Goal: Task Accomplishment & Management: Complete application form

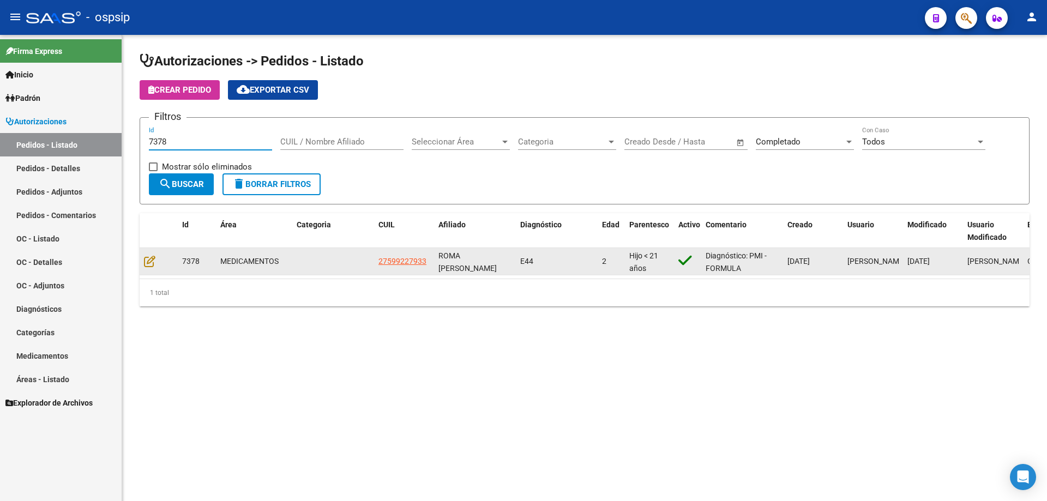
type input "7378"
click at [155, 264] on div at bounding box center [158, 261] width 29 height 13
click at [150, 257] on icon at bounding box center [149, 261] width 11 height 12
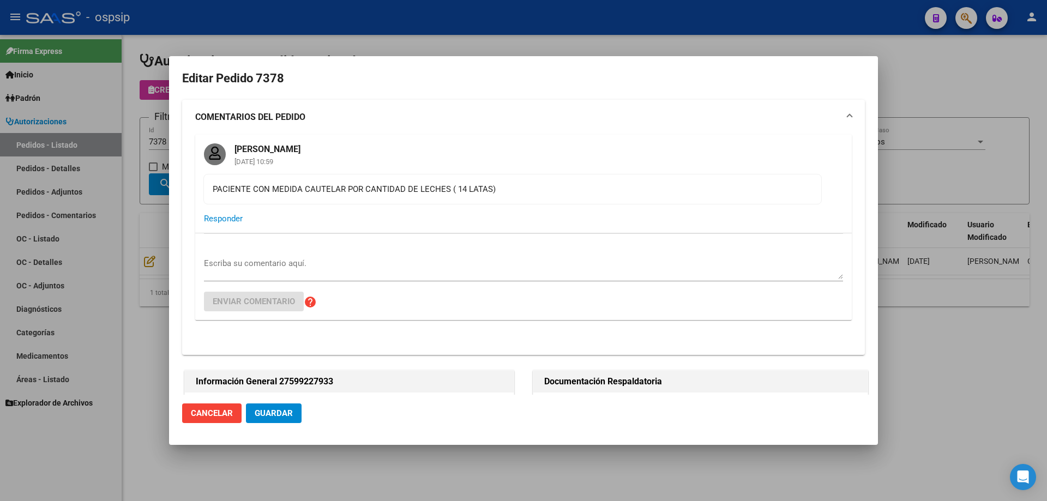
type input "Capital Federal, CABA, BOLIVAR 1234"
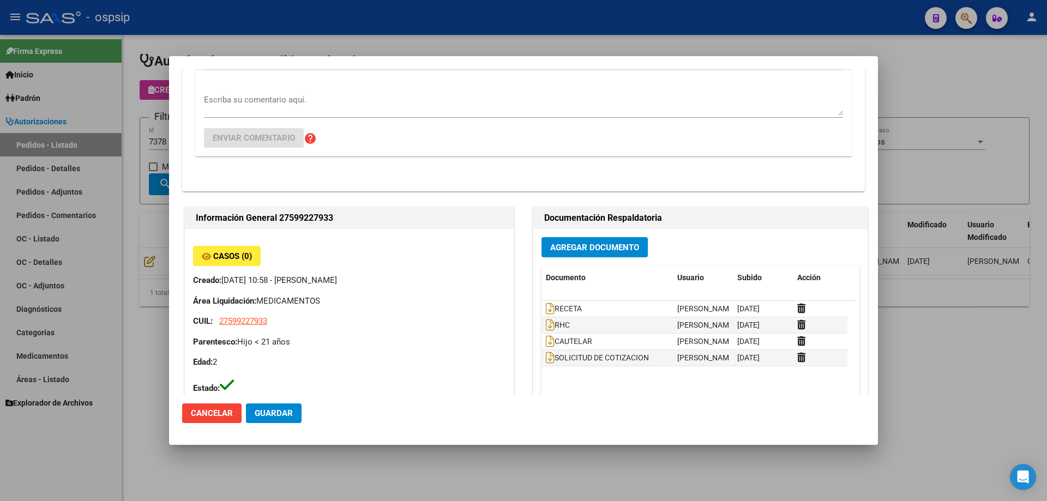
scroll to position [218, 0]
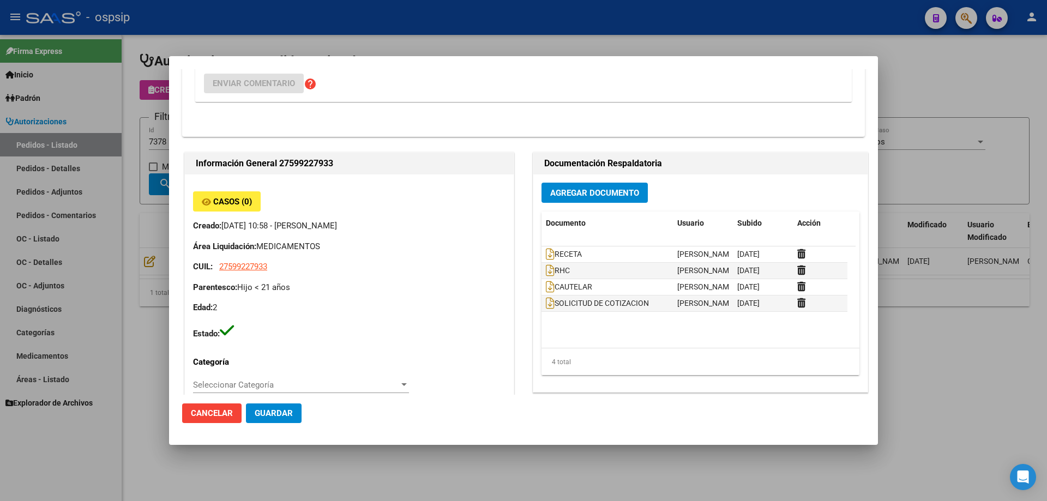
click at [568, 181] on div "Agregar Documento Documento Usuario Subido Acción RECETA [PERSON_NAME] [DATE] R…" at bounding box center [700, 283] width 334 height 218
click at [570, 186] on button "Agregar Documento" at bounding box center [594, 193] width 106 height 20
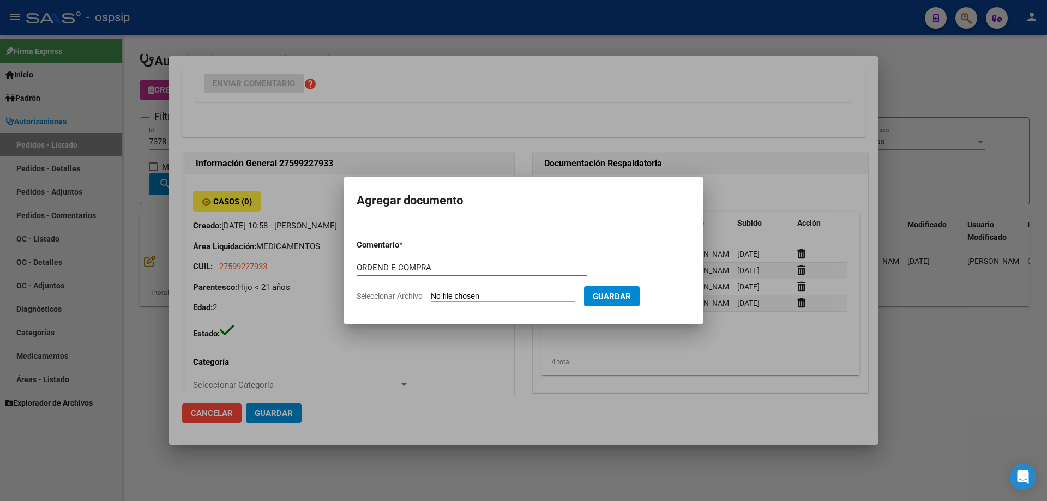
click at [381, 268] on input "ORDEND E COMPRA" at bounding box center [472, 268] width 230 height 10
click at [394, 267] on input "ORDEN D E COMPRA" at bounding box center [472, 268] width 230 height 10
type input "ORDEN DE COMPRA"
type input "C:\fakepath\OC 7378 BC.pdf"
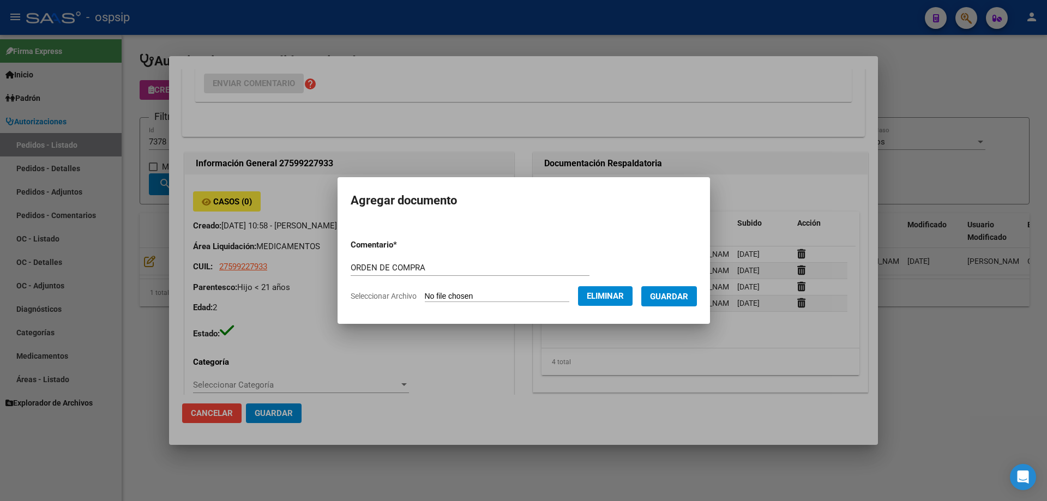
drag, startPoint x: 435, startPoint y: 261, endPoint x: 276, endPoint y: 261, distance: 159.2
click at [268, 261] on div "Editar Pedido 7378 COMENTARIOS DEL PEDIDO [PERSON_NAME] [DATE] 10:59 PACIENTE C…" at bounding box center [523, 250] width 1047 height 501
drag, startPoint x: 436, startPoint y: 270, endPoint x: 302, endPoint y: 264, distance: 134.2
click at [302, 264] on div "Editar Pedido 7378 COMENTARIOS DEL PEDIDO [PERSON_NAME] [DATE] 10:59 PACIENTE C…" at bounding box center [523, 250] width 1047 height 501
click at [688, 296] on span "Guardar" at bounding box center [669, 297] width 38 height 10
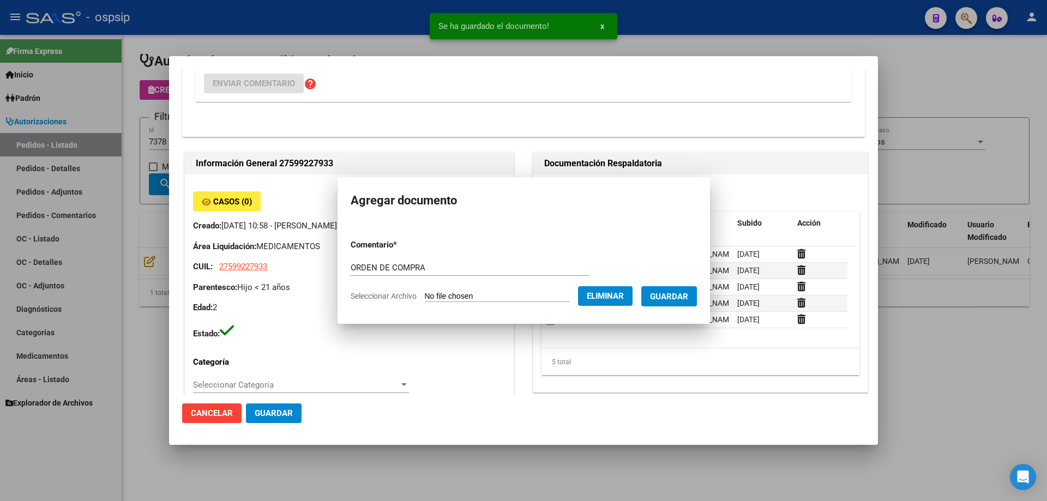
drag, startPoint x: 117, startPoint y: 140, endPoint x: 140, endPoint y: 135, distance: 23.5
click at [119, 140] on div at bounding box center [523, 250] width 1047 height 501
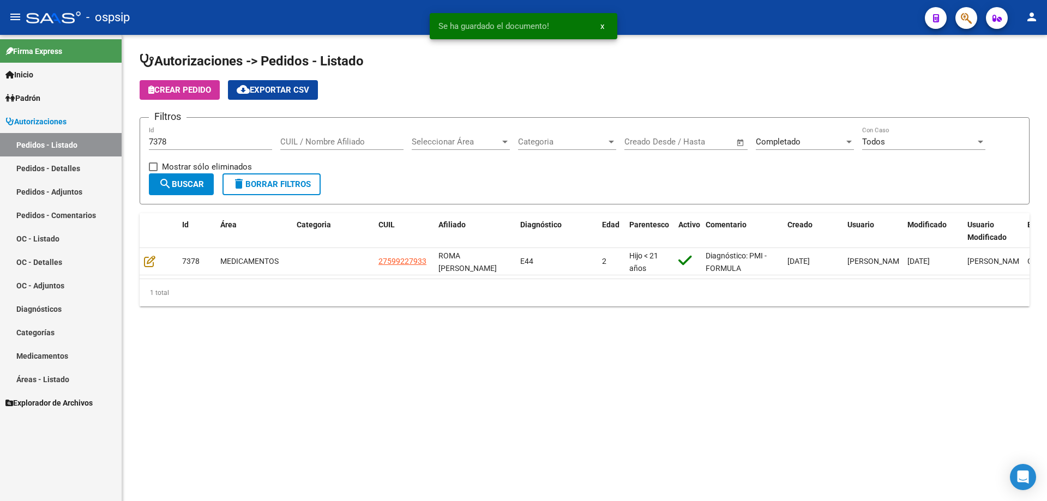
click at [171, 137] on input "7378" at bounding box center [210, 142] width 123 height 10
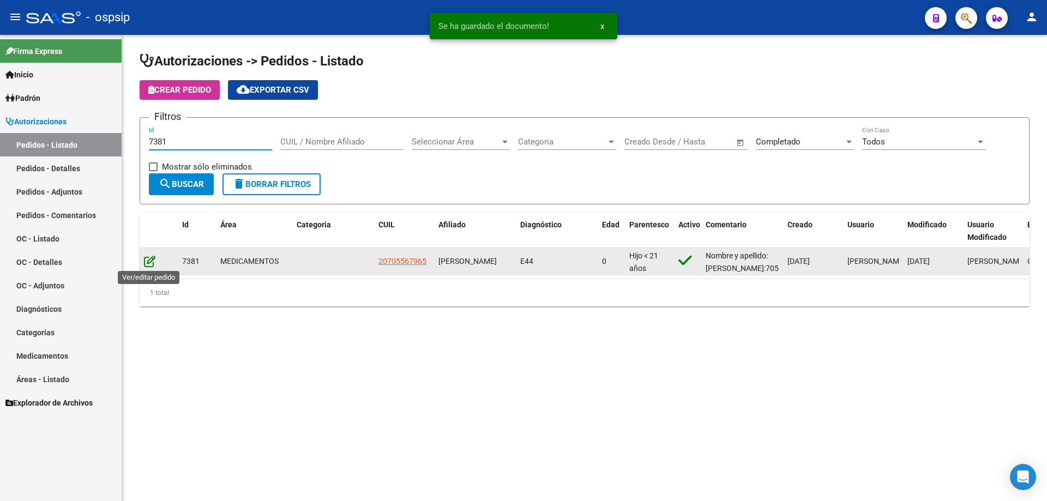
type input "7381"
click at [153, 266] on icon at bounding box center [149, 261] width 11 height 12
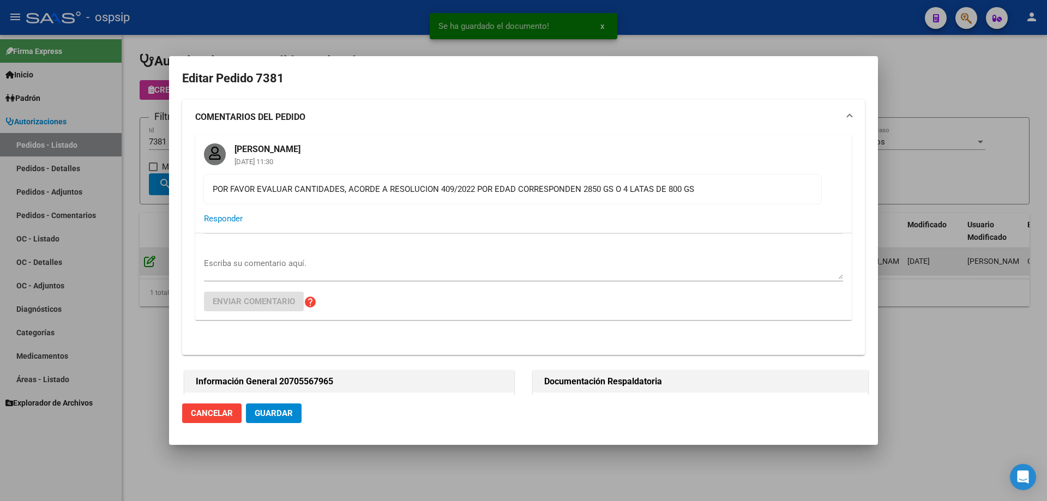
type input "[GEOGRAPHIC_DATA], TEMPERLEY, QUILMES 2634"
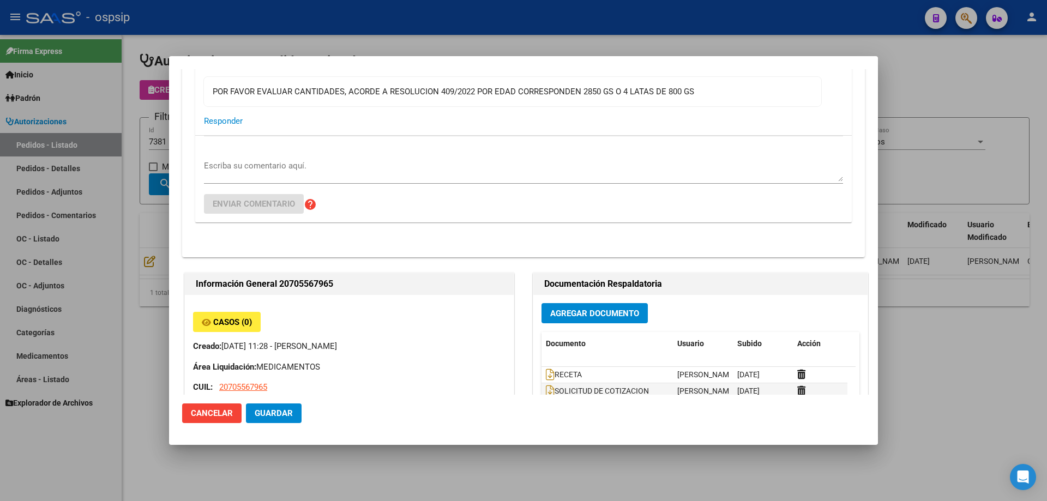
scroll to position [109, 0]
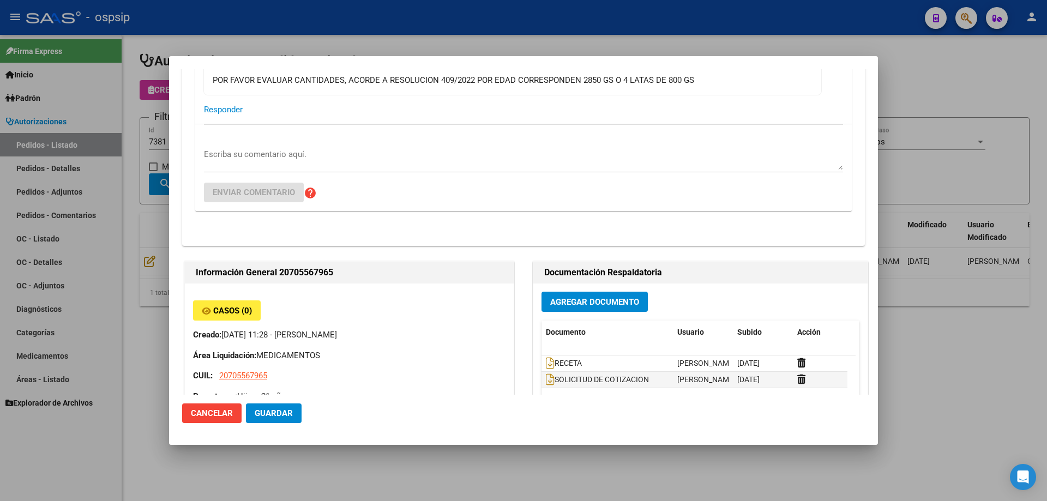
click at [614, 308] on button "Agregar Documento" at bounding box center [594, 302] width 106 height 20
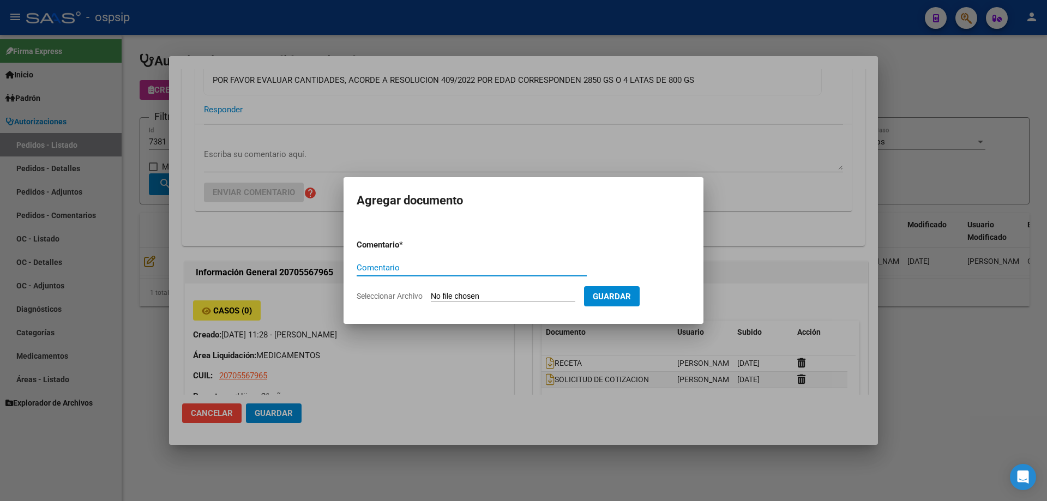
paste input "ORDEN DE COMPRA"
type input "ORDEN DE COMPRA"
type input "C:\fakepath\OC 73841 BC.pdf"
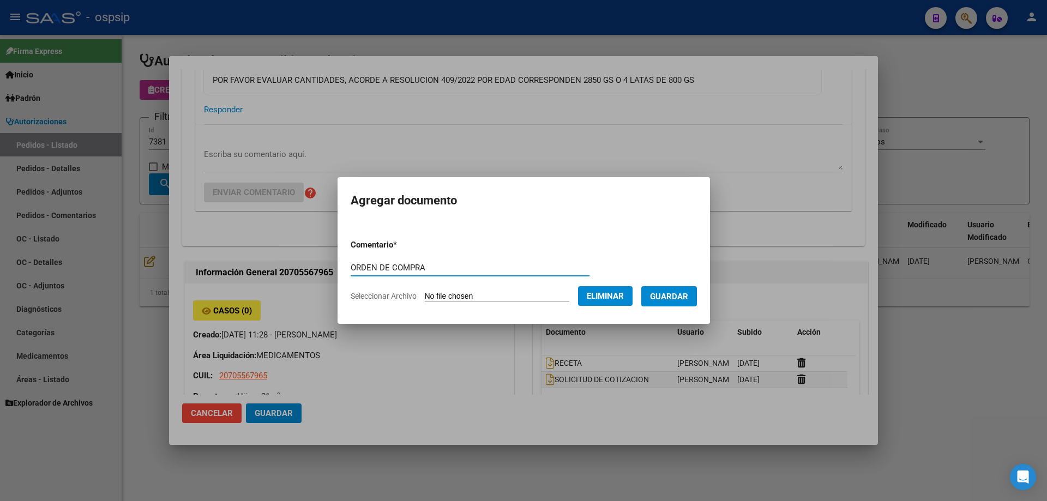
click at [672, 299] on span "Guardar" at bounding box center [669, 297] width 38 height 10
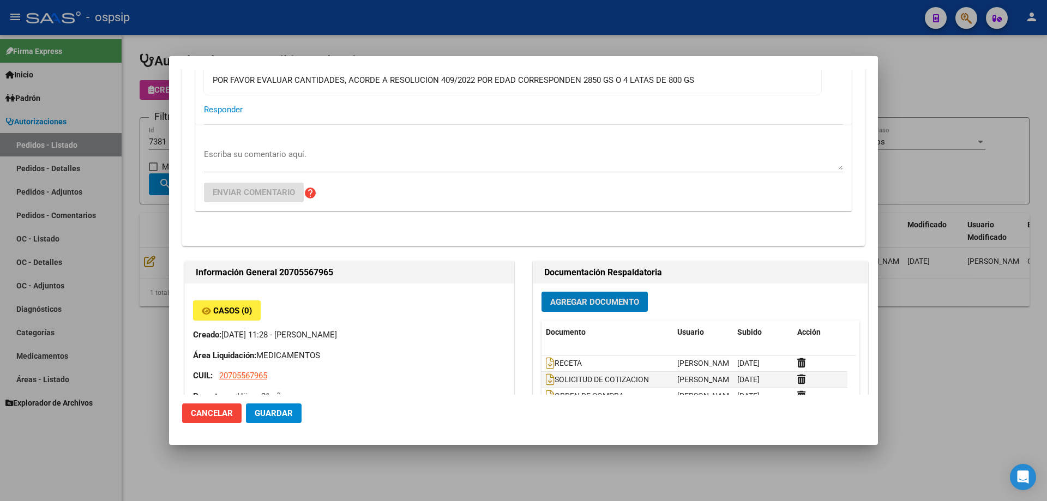
drag, startPoint x: 148, startPoint y: 135, endPoint x: 181, endPoint y: 136, distance: 33.3
click at [152, 135] on div at bounding box center [523, 250] width 1047 height 501
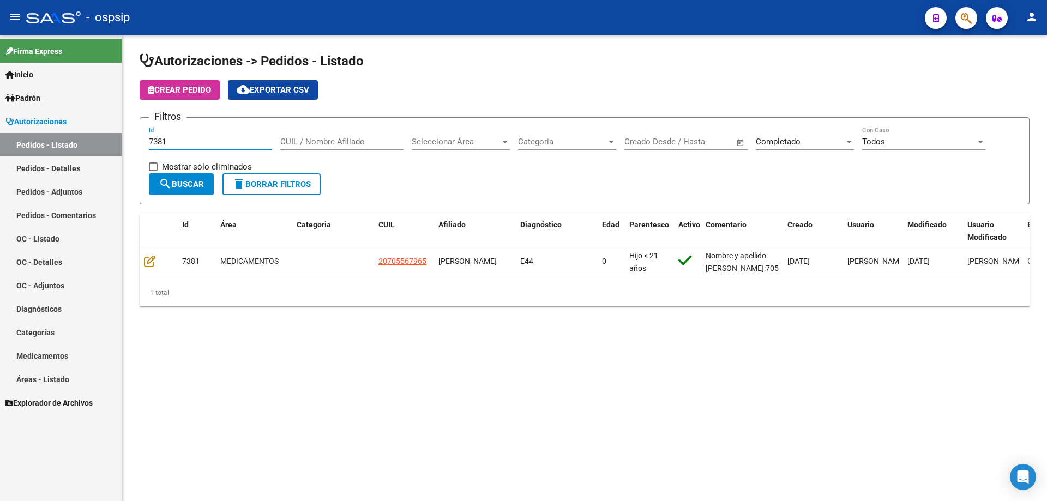
drag, startPoint x: 183, startPoint y: 139, endPoint x: 168, endPoint y: 139, distance: 15.3
click at [168, 139] on input "7381" at bounding box center [210, 142] width 123 height 10
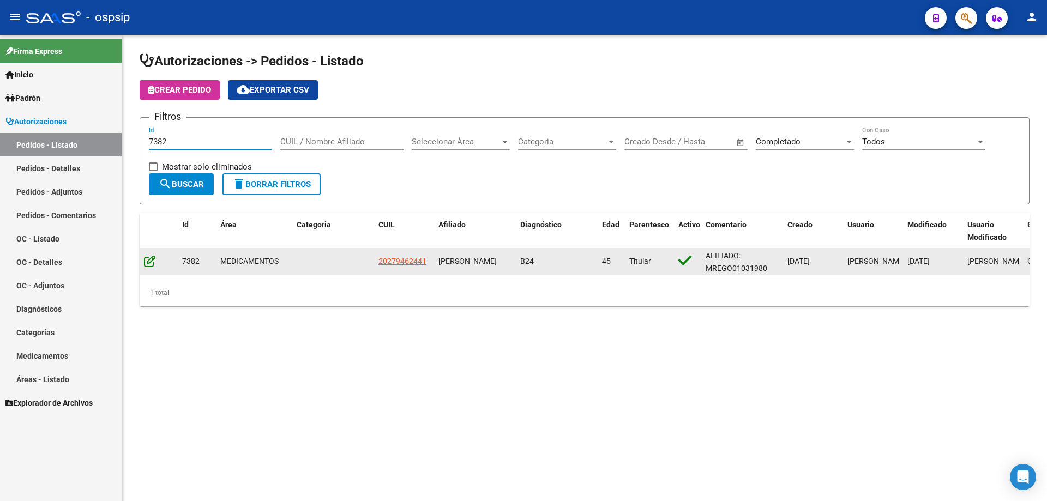
type input "7382"
click at [151, 255] on icon at bounding box center [149, 261] width 11 height 12
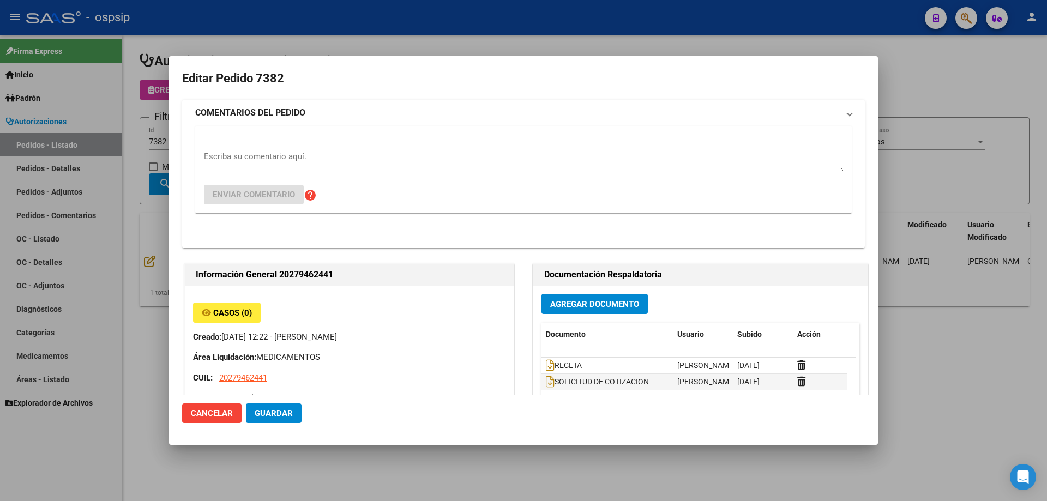
type input "[GEOGRAPHIC_DATA], [GEOGRAPHIC_DATA] TRES DE FEBRERO, [GEOGRAPHIC_DATA] 9062, D…"
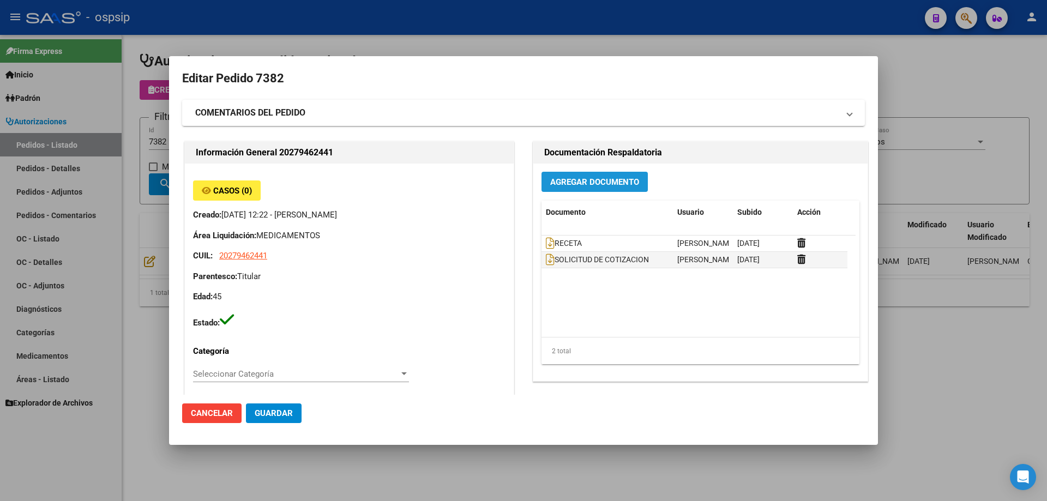
click at [582, 185] on span "Agregar Documento" at bounding box center [594, 182] width 89 height 10
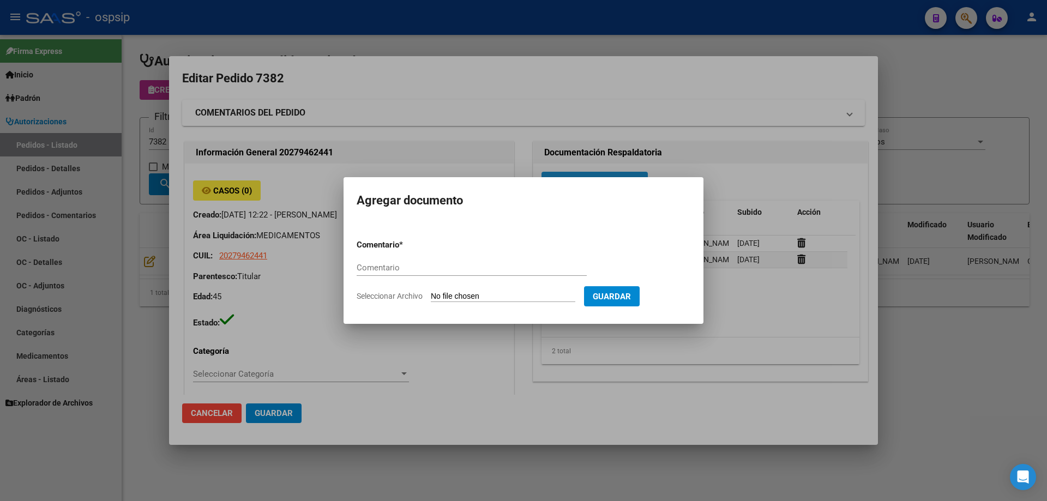
paste input "ORDEN DE COMPRA // RE: SOLICITUD DE COTIZACIÓN N° 7382 - mrego01031980"
drag, startPoint x: 368, startPoint y: 265, endPoint x: 727, endPoint y: 276, distance: 359.5
click at [727, 276] on div "Editar Pedido 7382 COMENTARIOS DEL PEDIDO Escriba su comentario aquí. Enviar co…" at bounding box center [523, 250] width 1047 height 501
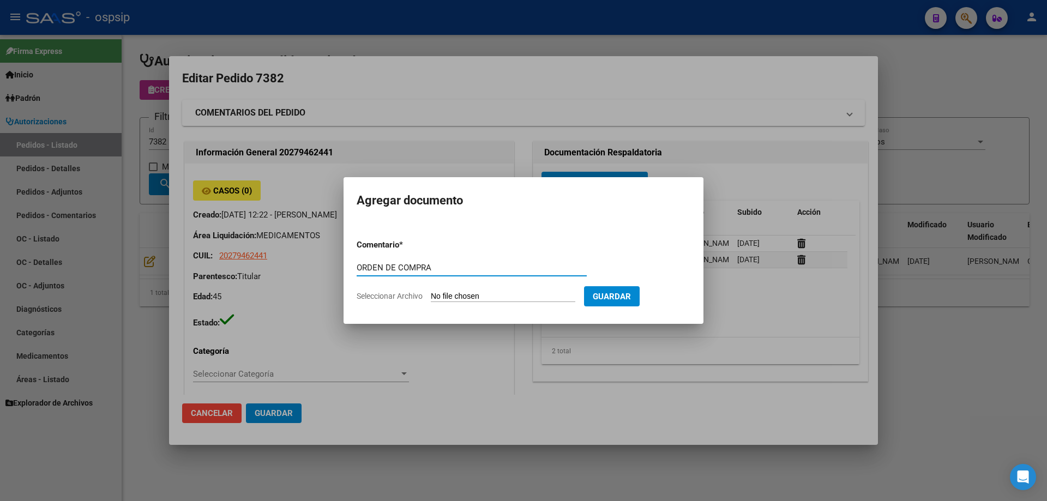
type input "ORDEN DE COMPRA"
type input "C:\fakepath\ORDEN DE COMPRA 7382 NEOSALUD.pdf"
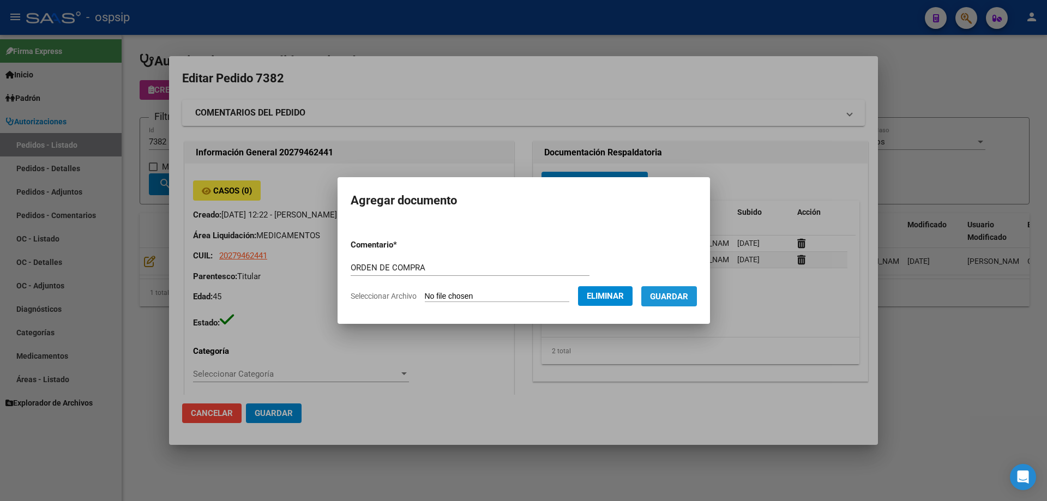
click at [672, 303] on button "Guardar" at bounding box center [669, 296] width 56 height 20
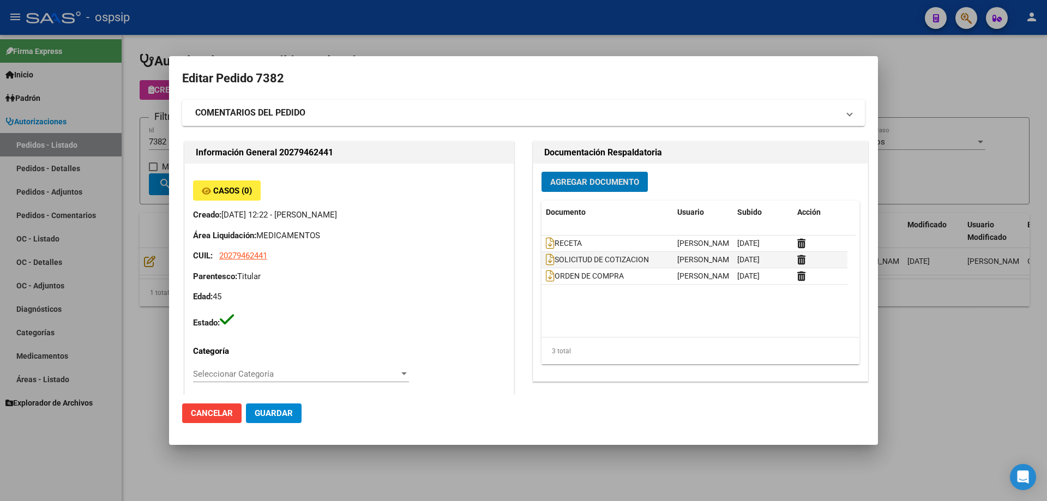
click at [150, 147] on div at bounding box center [523, 250] width 1047 height 501
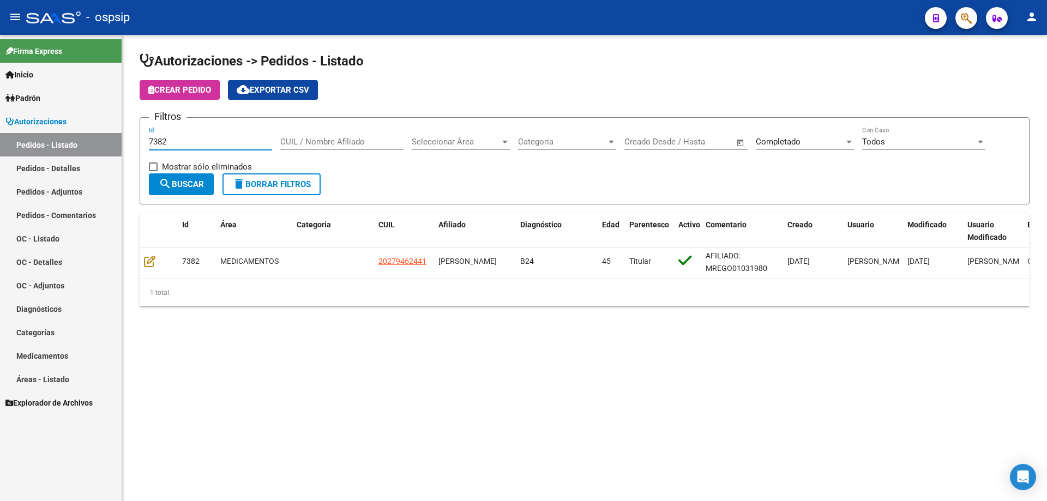
drag, startPoint x: 185, startPoint y: 137, endPoint x: 86, endPoint y: 140, distance: 99.3
click at [86, 140] on mat-sidenav-container "Firma Express Inicio Calendario SSS Instructivos Contacto OS Padrón Afiliados E…" at bounding box center [523, 268] width 1047 height 466
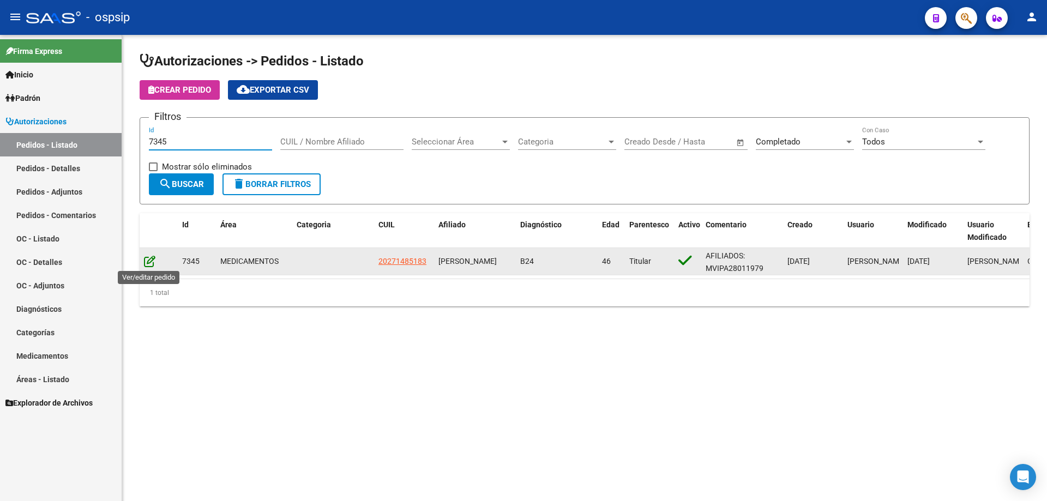
type input "7345"
click at [150, 262] on icon at bounding box center [149, 261] width 11 height 12
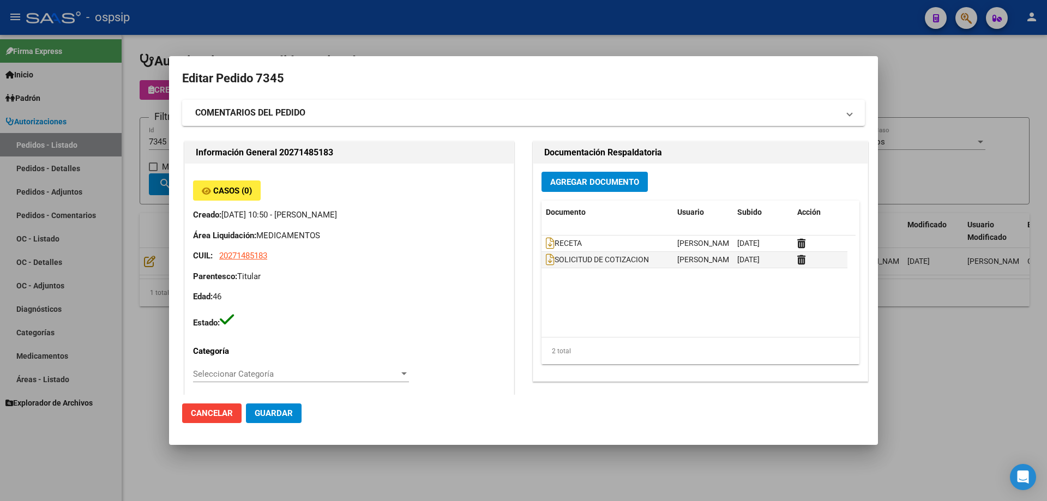
type input "[GEOGRAPHIC_DATA], [GEOGRAPHIC_DATA], [GEOGRAPHIC_DATA] 873"
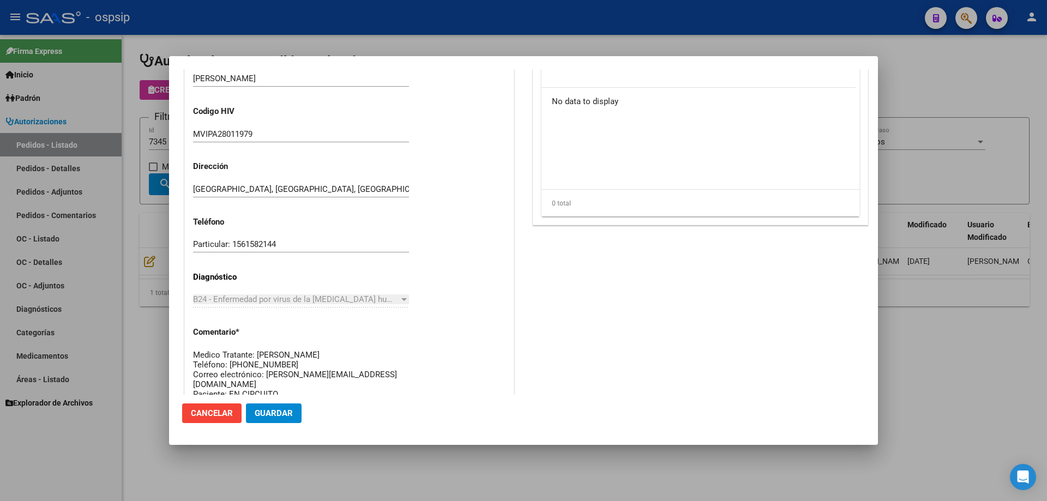
scroll to position [273, 0]
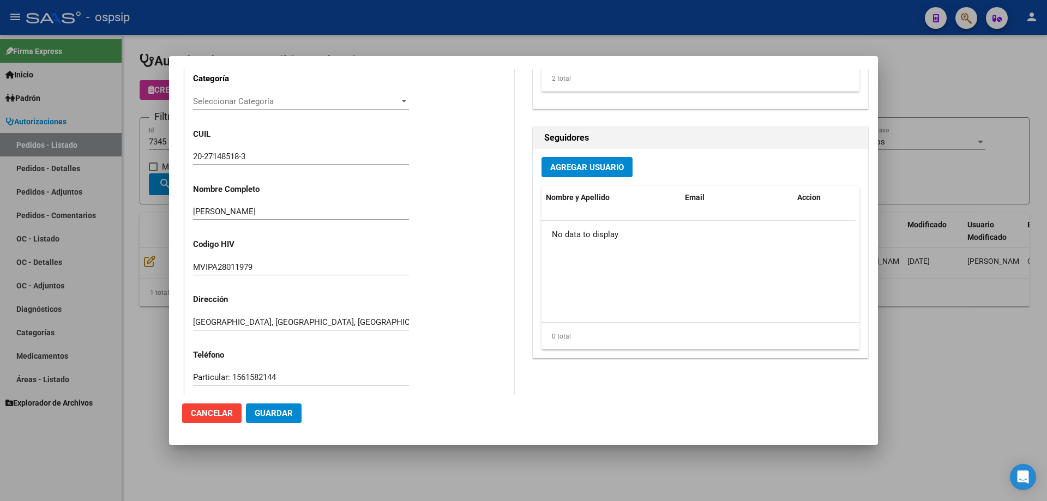
drag, startPoint x: 210, startPoint y: 141, endPoint x: 164, endPoint y: 141, distance: 46.3
click at [209, 141] on div "Casos (0) Creado: [DATE] 10:50 - [PERSON_NAME] Área Liquidación: MEDICAMENTOS C…" at bounding box center [349, 222] width 329 height 662
click at [162, 141] on div at bounding box center [523, 250] width 1047 height 501
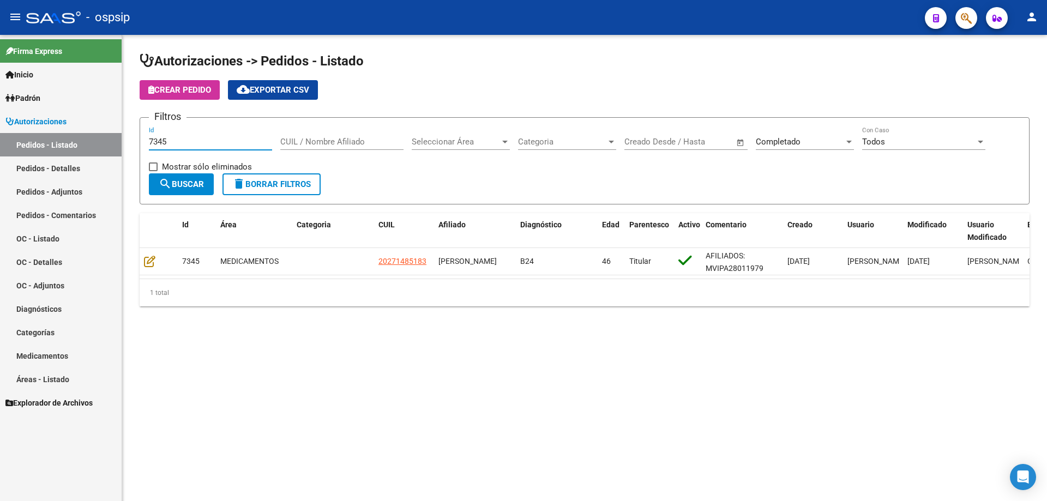
click at [157, 142] on input "7345" at bounding box center [210, 142] width 123 height 10
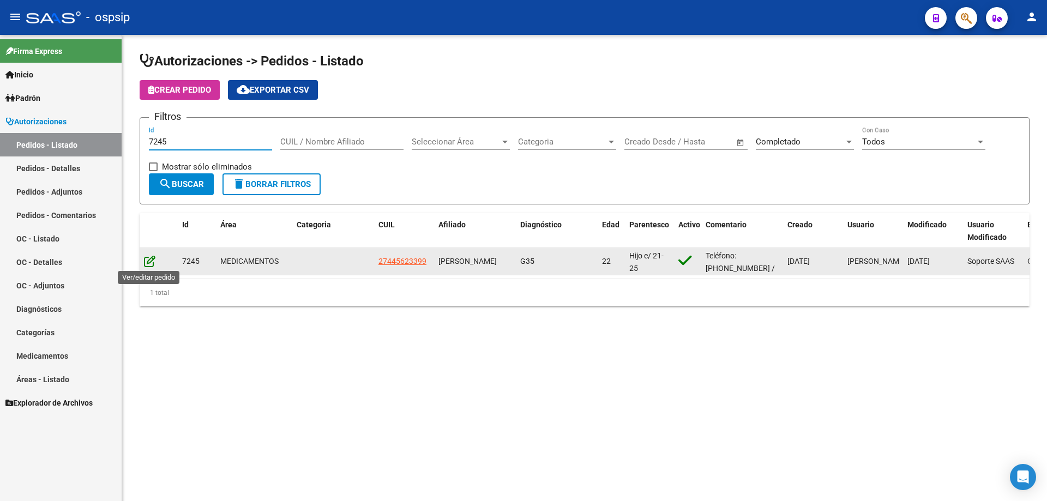
type input "7245"
click at [153, 257] on icon at bounding box center [149, 261] width 11 height 12
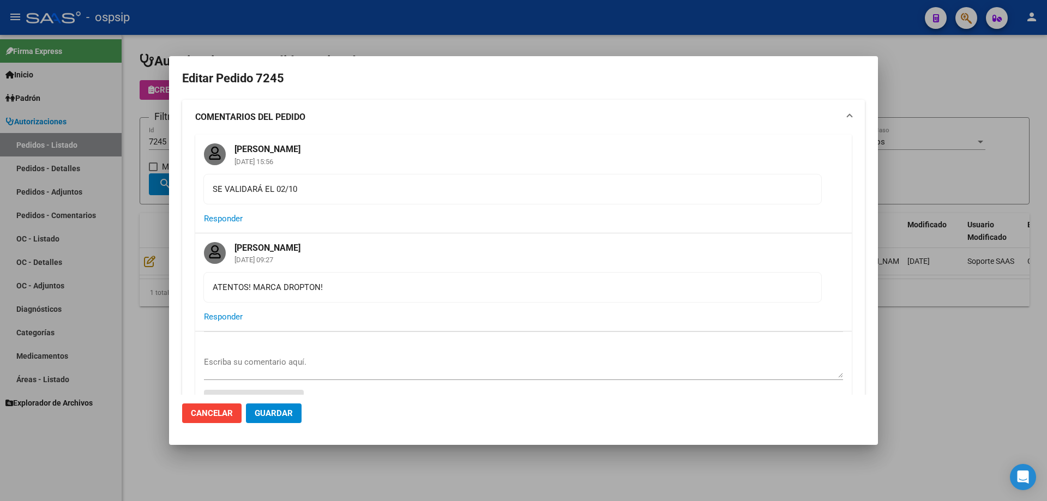
type input "[GEOGRAPHIC_DATA], [PERSON_NAME] 2954"
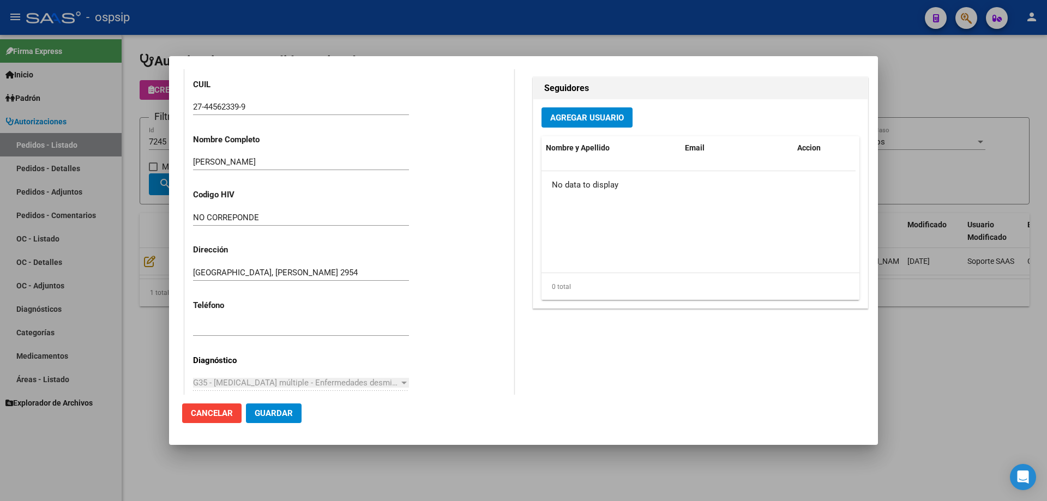
scroll to position [491, 0]
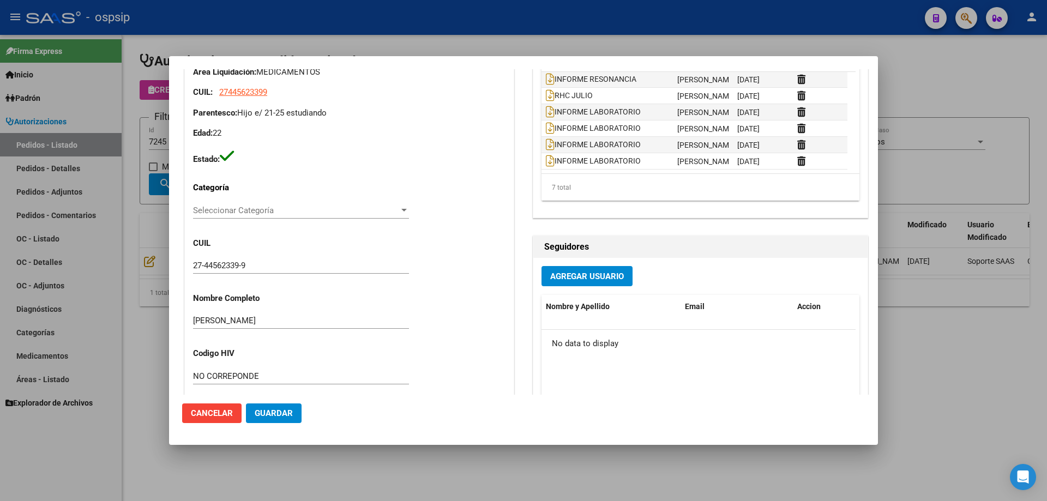
click at [80, 166] on div at bounding box center [523, 250] width 1047 height 501
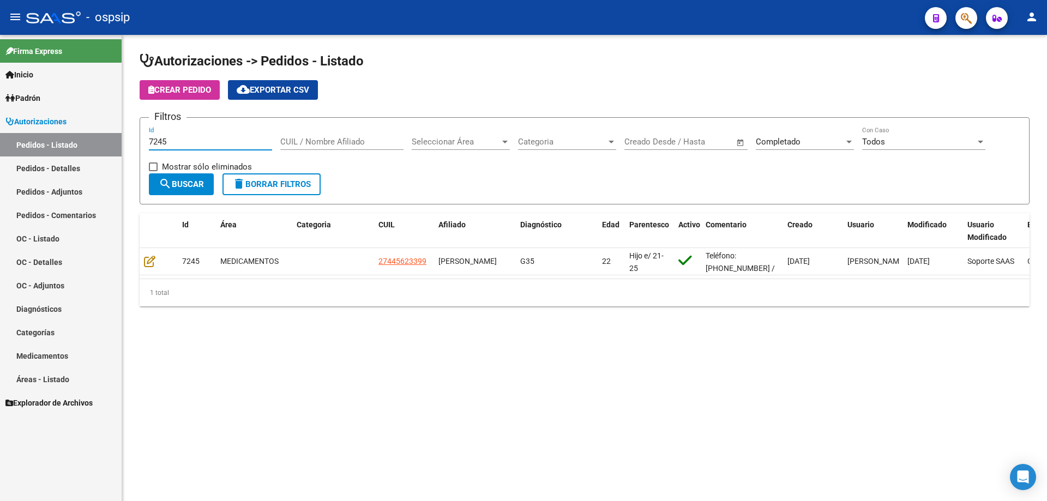
drag, startPoint x: 179, startPoint y: 140, endPoint x: 34, endPoint y: 140, distance: 145.0
click at [34, 140] on mat-sidenav-container "Firma Express Inicio Calendario SSS Instructivos Contacto OS Padrón Afiliados E…" at bounding box center [523, 268] width 1047 height 466
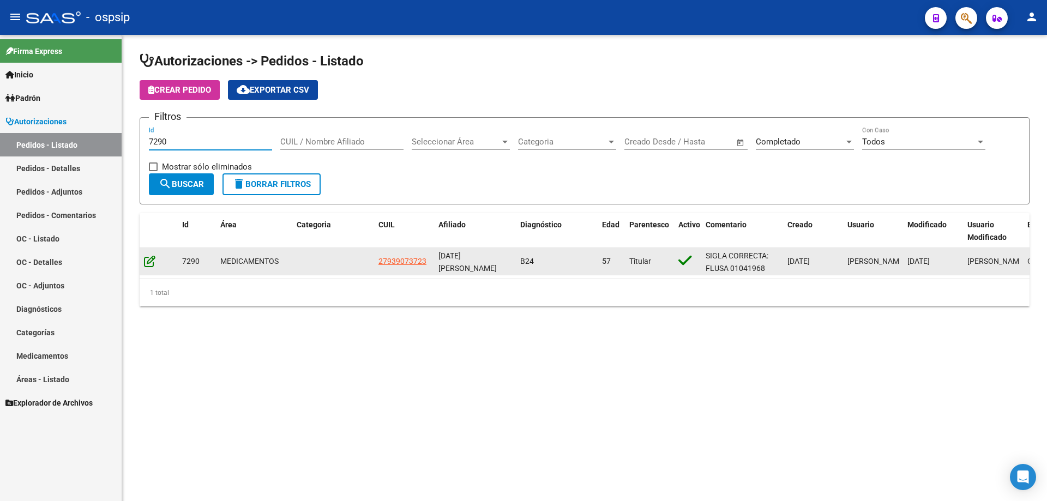
type input "7290"
click at [151, 256] on icon at bounding box center [149, 261] width 11 height 12
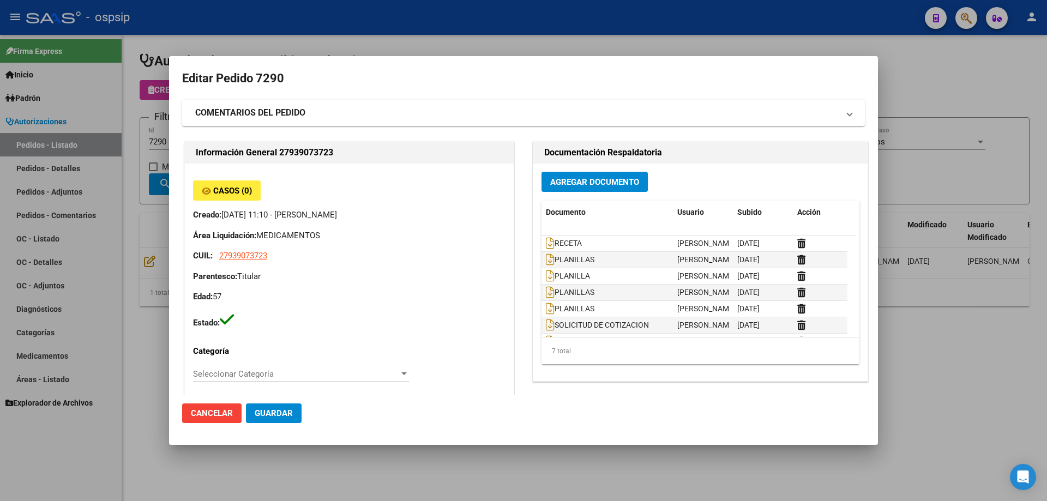
type input "Capital Federal, CABA, [GEOGRAPHIC_DATA] 251, Departamento: 8"
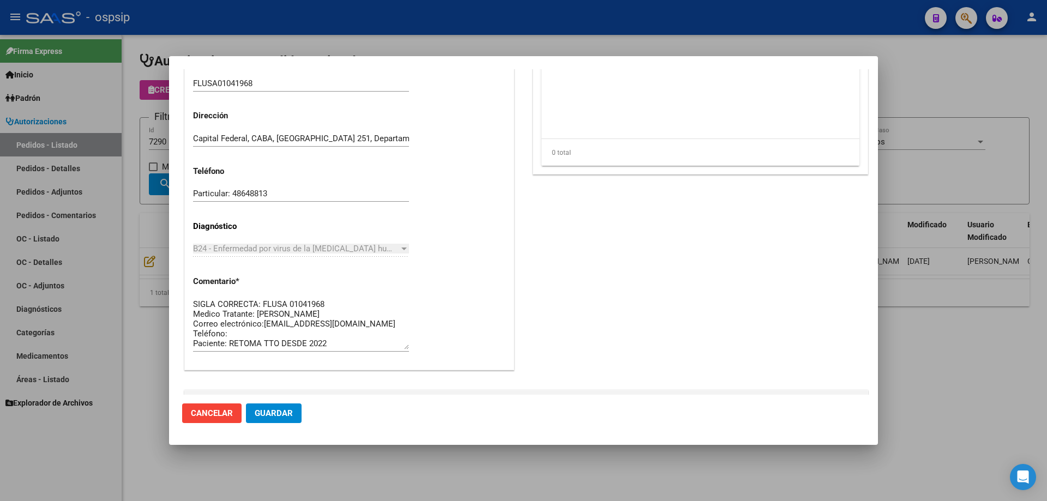
scroll to position [545, 0]
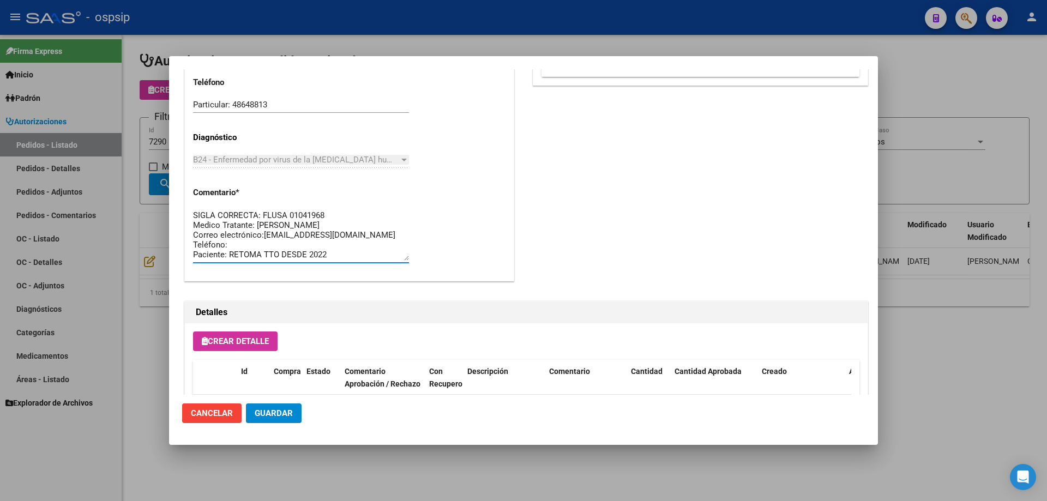
drag, startPoint x: 327, startPoint y: 213, endPoint x: 264, endPoint y: 209, distance: 62.8
click at [264, 209] on textarea "SIGLA CORRECTA: FLUSA 01041968 Medico Tratante: [PERSON_NAME] Correo electrónic…" at bounding box center [301, 234] width 216 height 51
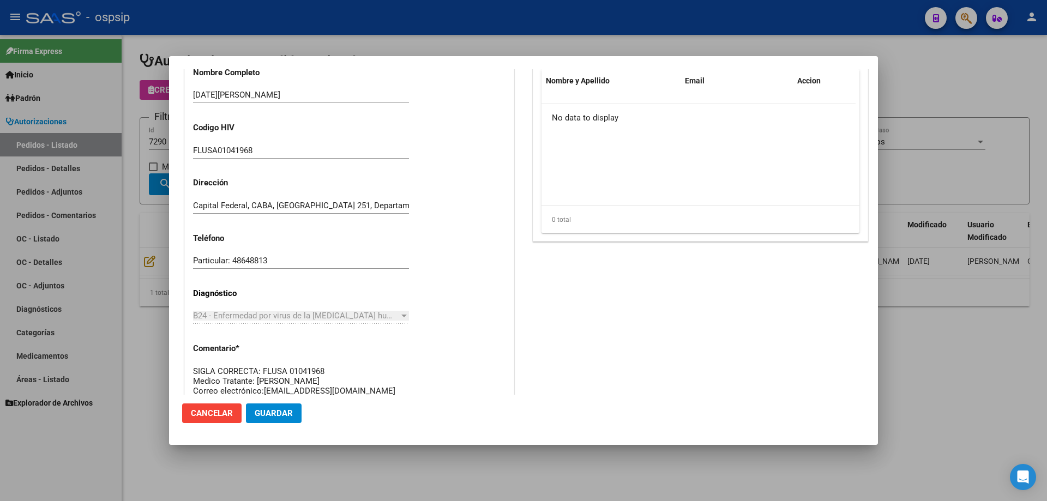
scroll to position [382, 0]
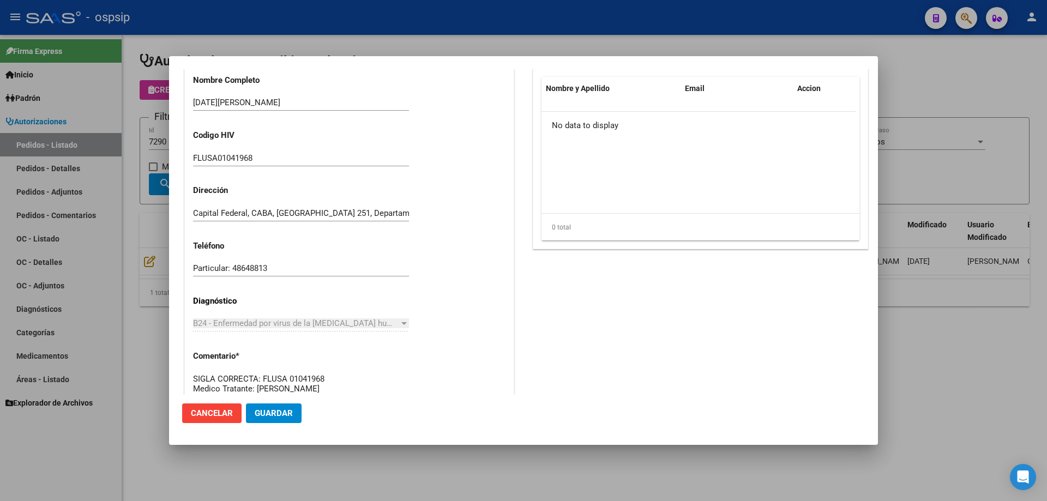
click at [83, 330] on div at bounding box center [523, 250] width 1047 height 501
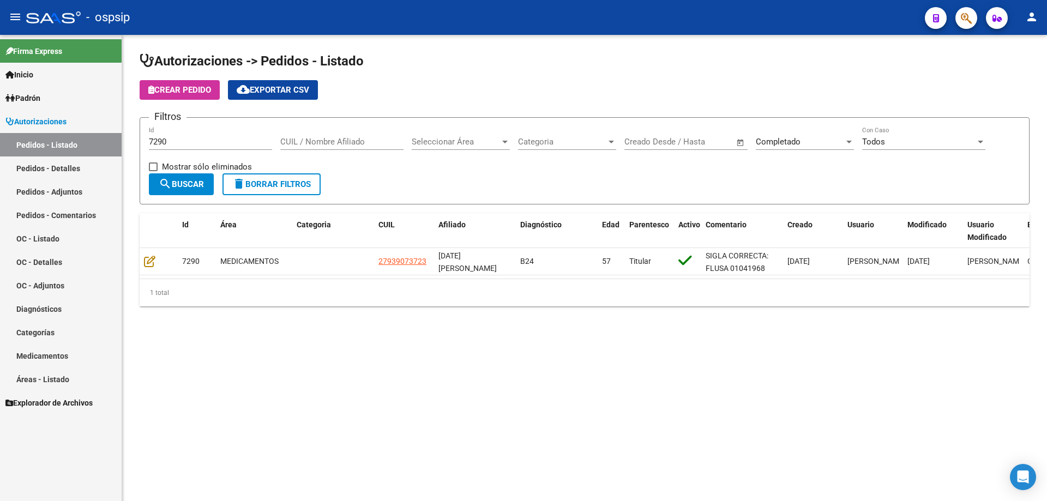
click at [176, 146] on div "7290 Id" at bounding box center [210, 137] width 123 height 23
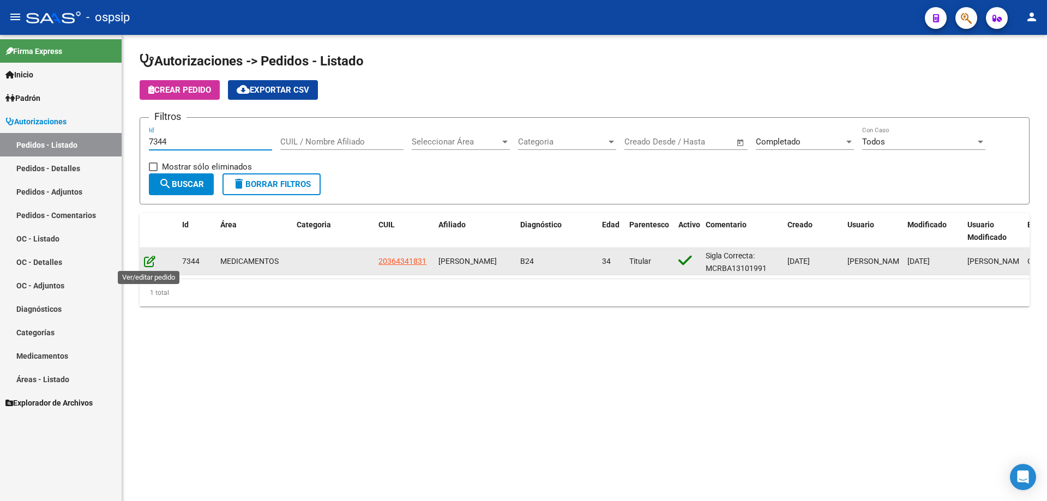
type input "7344"
click at [152, 255] on icon at bounding box center [149, 261] width 11 height 12
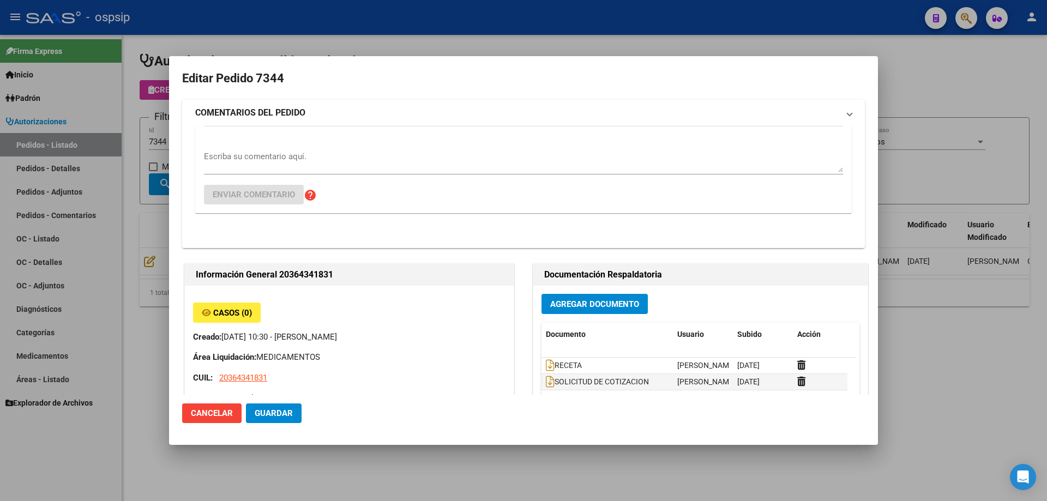
type input "Neuquen, NEUQUEN, EST DEL [DOMAIN_NAME] 13"
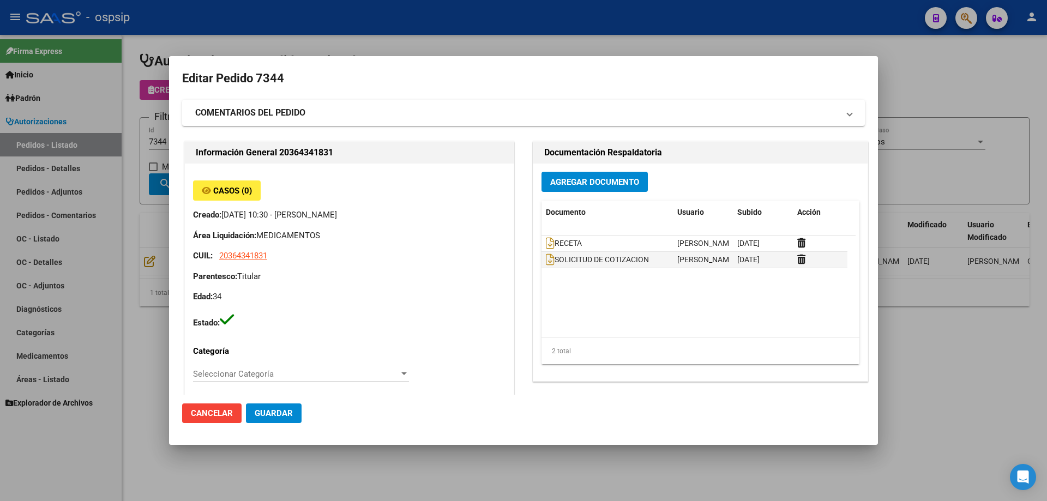
click at [573, 187] on span "Agregar Documento" at bounding box center [594, 182] width 89 height 10
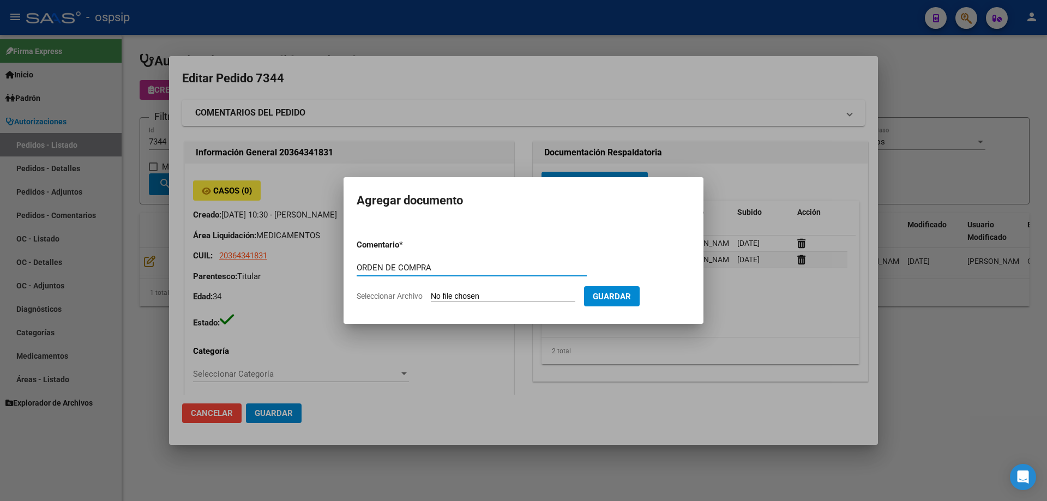
drag, startPoint x: 438, startPoint y: 267, endPoint x: 343, endPoint y: 269, distance: 94.4
click at [344, 269] on mat-dialog-content "Comentario * ORDEN DE COMPRA Comentario Seleccionar Archivo Guardar" at bounding box center [523, 266] width 360 height 88
type input "ORDEN DE COMPRA"
type input "C:\fakepath\NEO ORDEN DE COMPRA 7344.pdf"
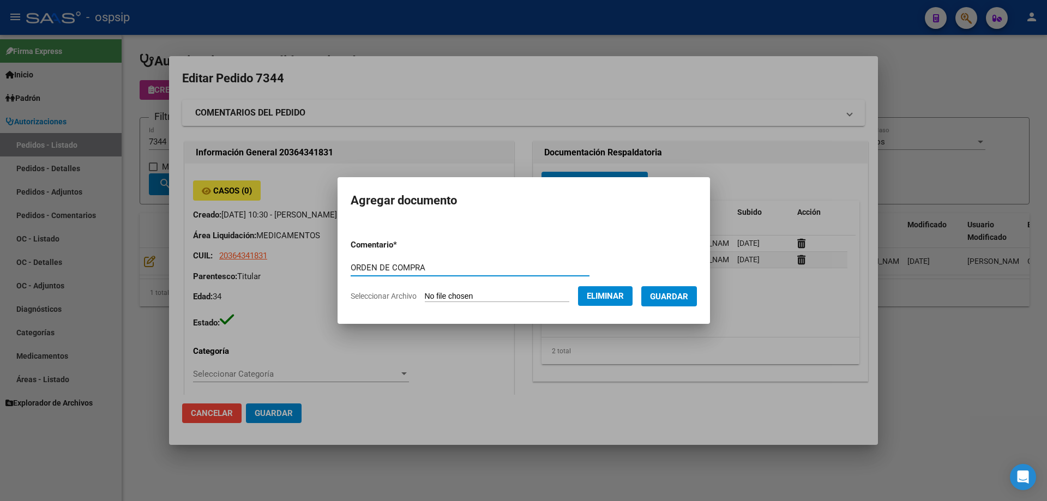
click at [681, 296] on span "Guardar" at bounding box center [669, 297] width 38 height 10
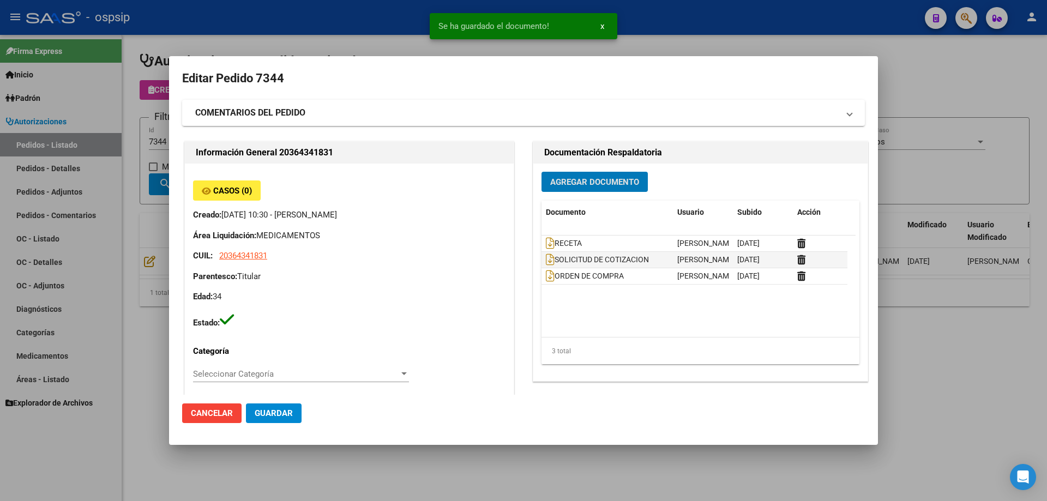
click at [111, 119] on div at bounding box center [523, 250] width 1047 height 501
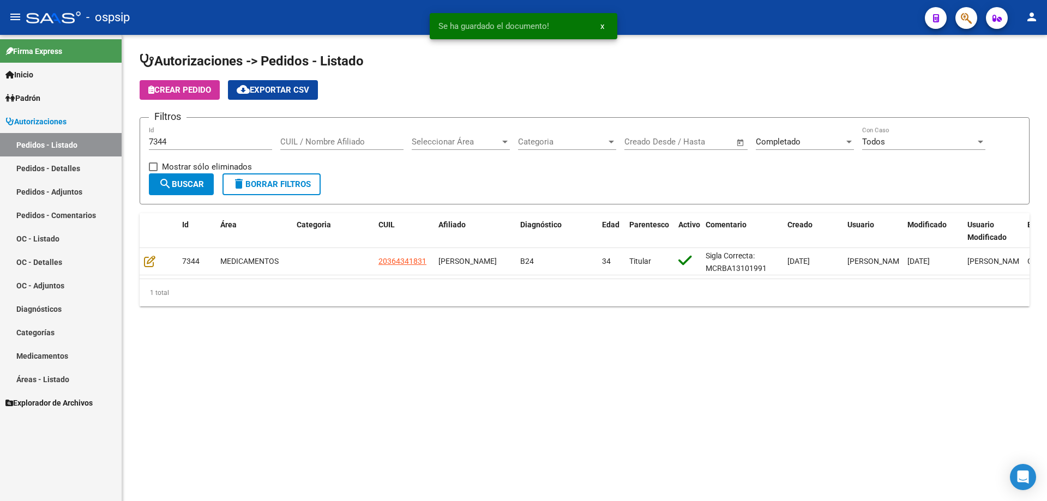
click at [174, 143] on input "7344" at bounding box center [210, 142] width 123 height 10
type input "7345"
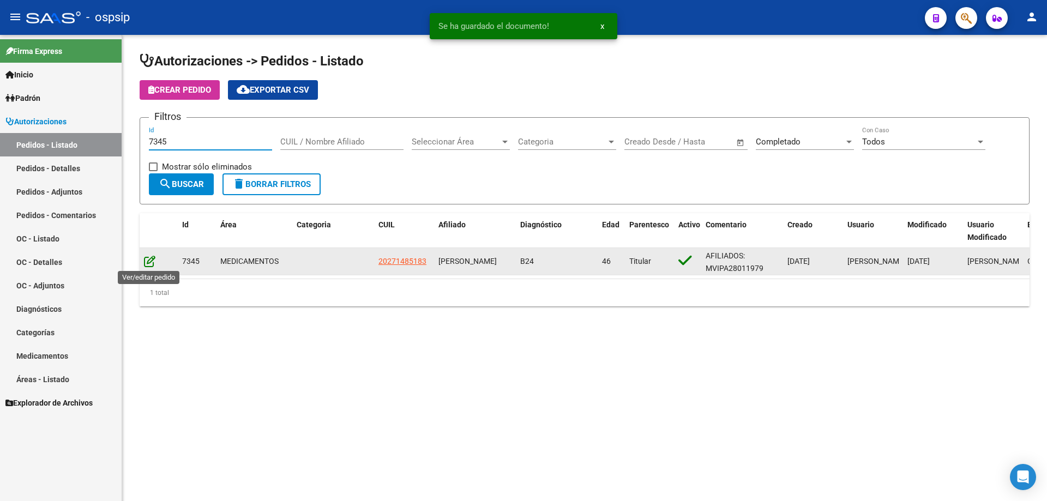
click at [146, 258] on icon at bounding box center [149, 261] width 11 height 12
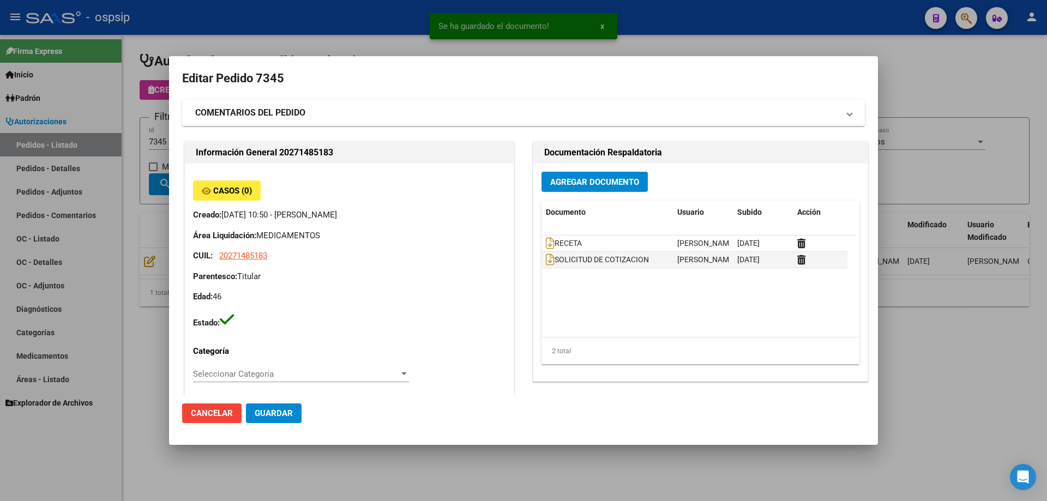
type input "[GEOGRAPHIC_DATA], [GEOGRAPHIC_DATA], [GEOGRAPHIC_DATA] 873"
click at [622, 186] on span "Agregar Documento" at bounding box center [594, 182] width 89 height 10
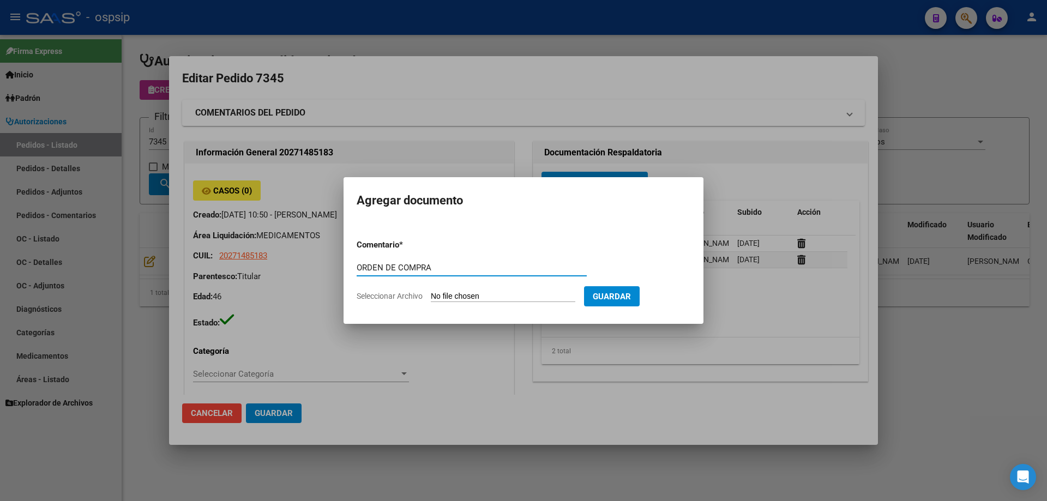
type input "ORDEN DE COMPRA"
type input "C:\fakepath\NEO ORDEN DE COMPRA 7345.pdf"
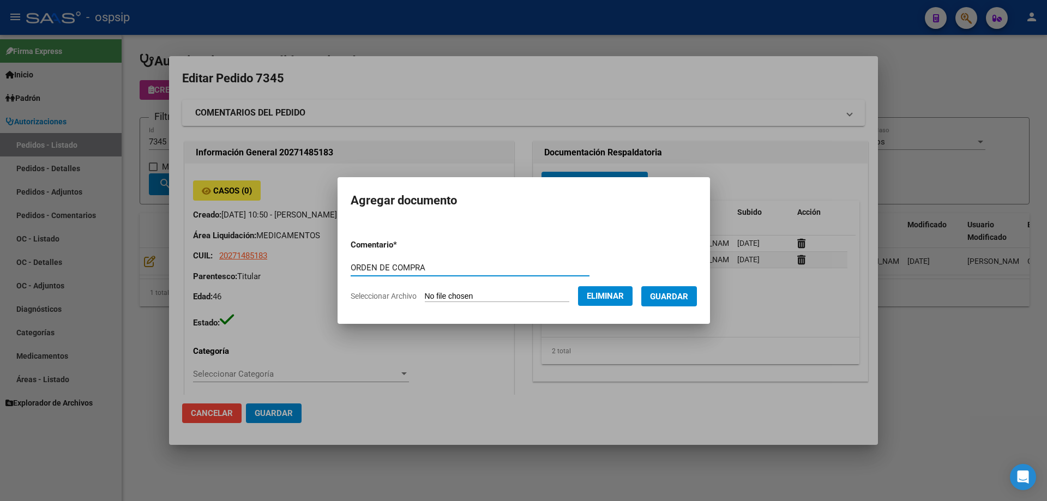
click at [673, 298] on span "Guardar" at bounding box center [669, 297] width 38 height 10
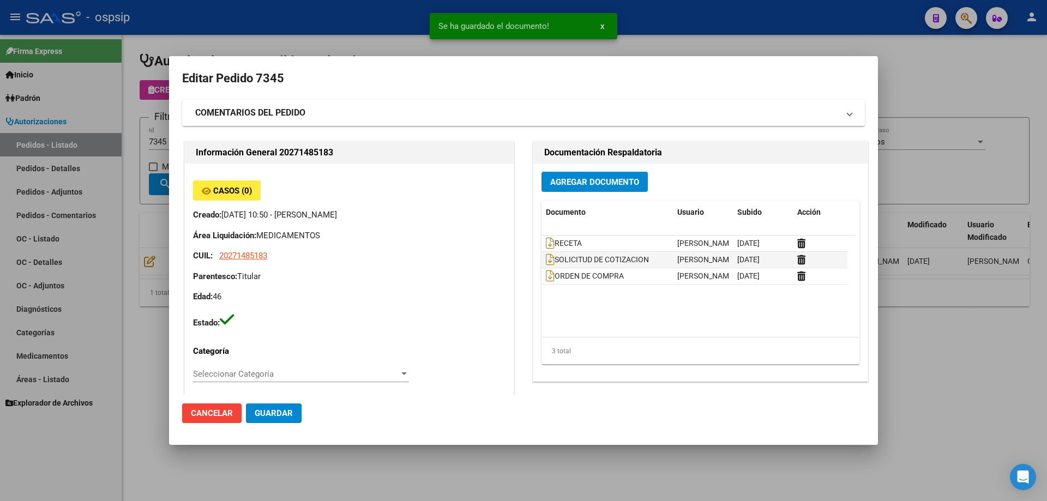
click at [91, 186] on div at bounding box center [523, 250] width 1047 height 501
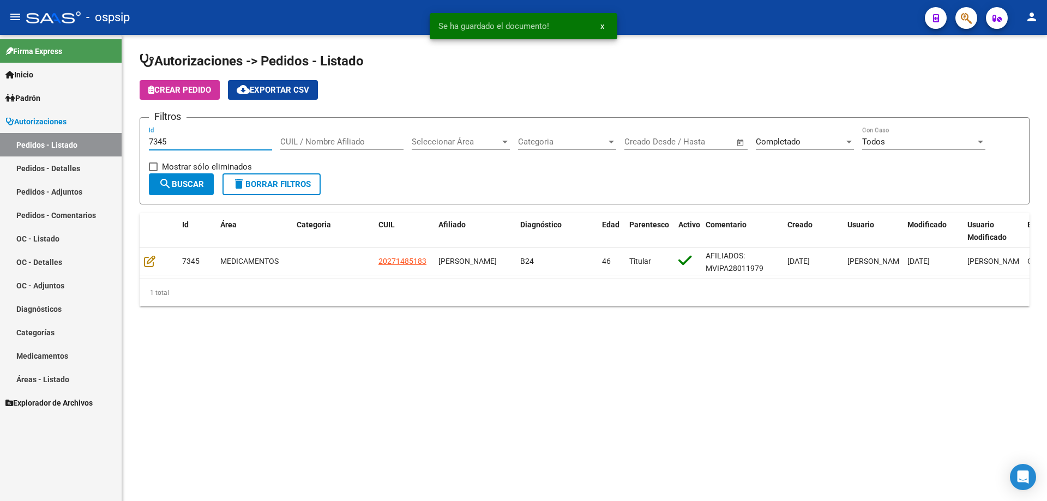
click at [201, 138] on input "7345" at bounding box center [210, 142] width 123 height 10
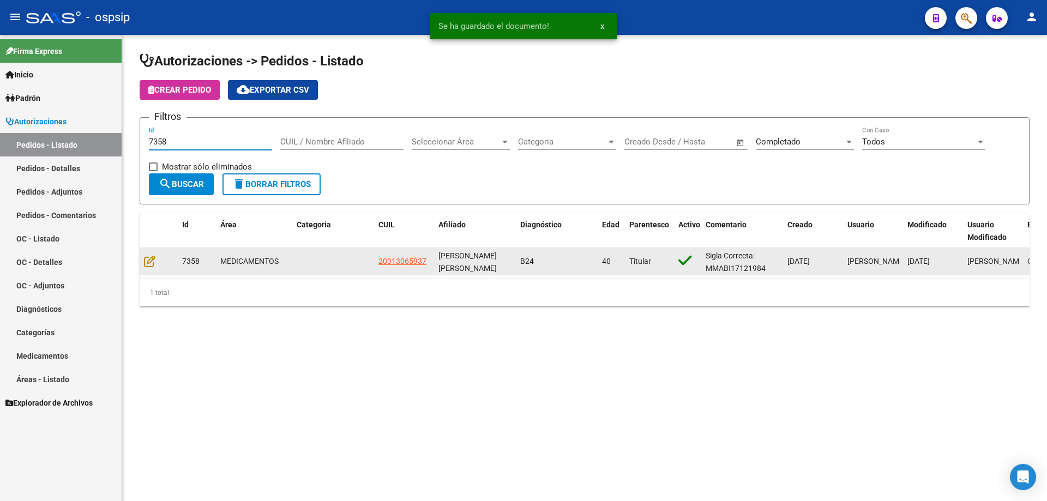
type input "7358"
click at [155, 250] on datatable-body-cell at bounding box center [159, 261] width 38 height 27
click at [153, 256] on icon at bounding box center [149, 261] width 11 height 12
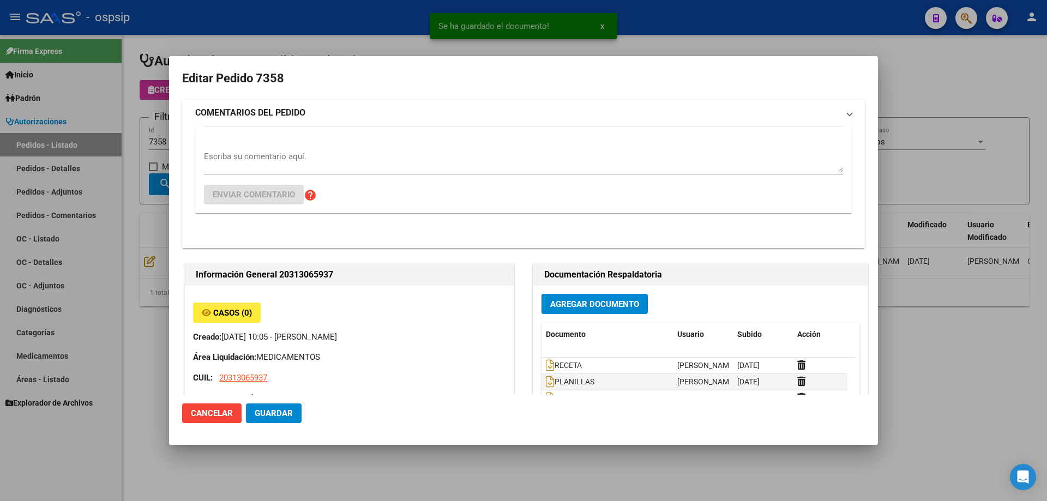
type input "Capital Federal, CABA, TACUARI 1582, Piso: 2, Departamento: 10"
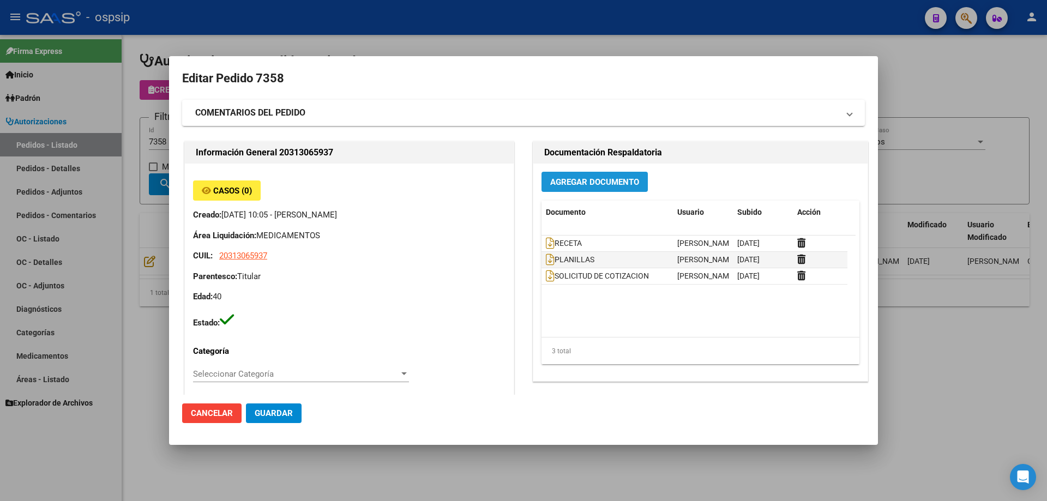
click at [617, 182] on span "Agregar Documento" at bounding box center [594, 182] width 89 height 10
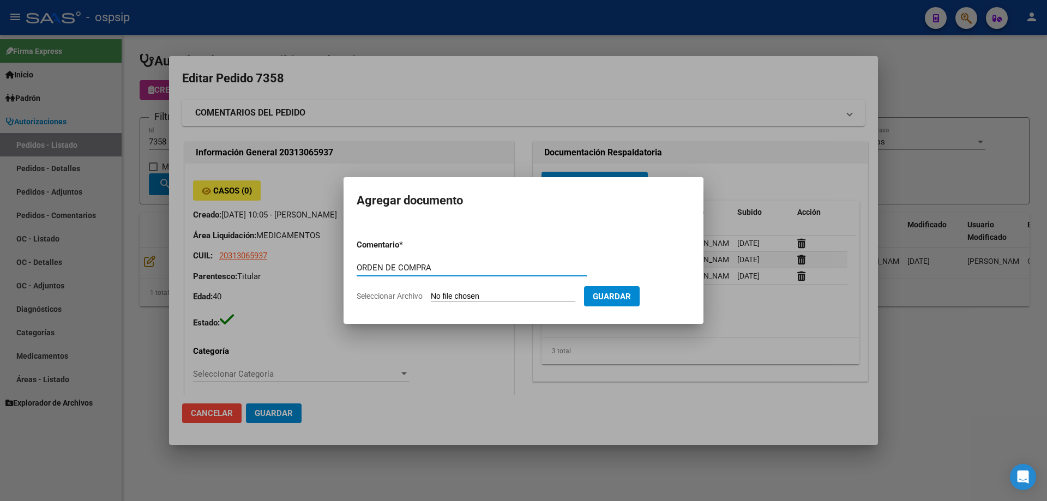
type input "ORDEN DE COMPRA"
type input "C:\fakepath\NEO ORDEN DE COMPRA 7358.pdf"
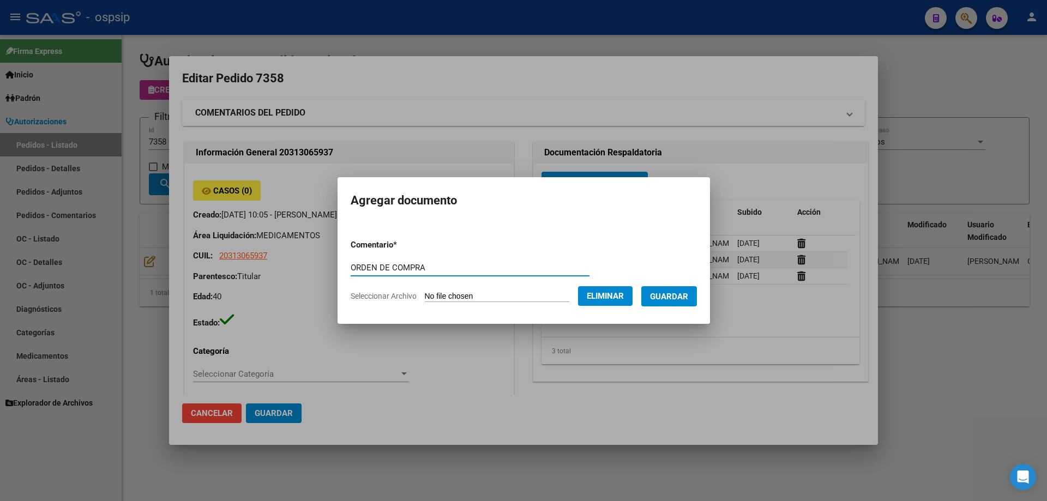
click at [687, 294] on span "Guardar" at bounding box center [669, 297] width 38 height 10
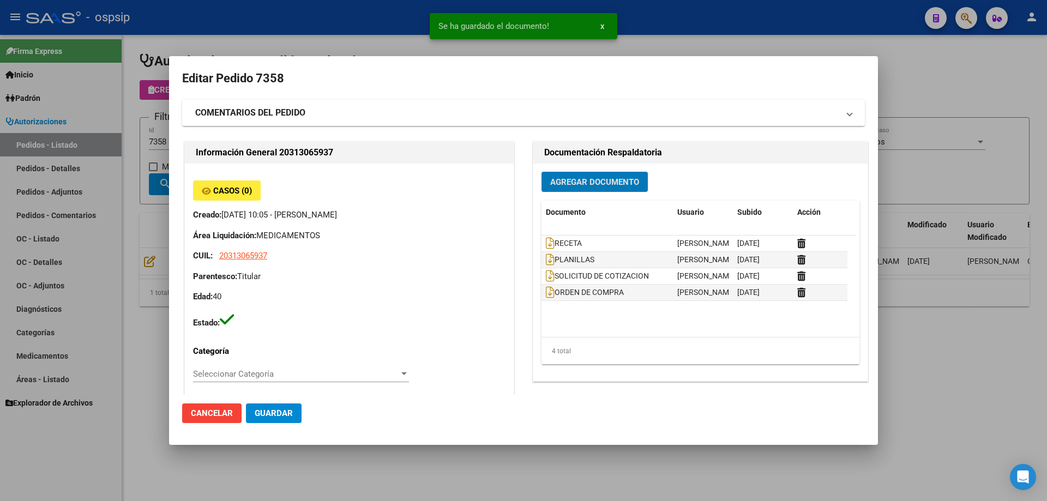
drag, startPoint x: 144, startPoint y: 131, endPoint x: 188, endPoint y: 138, distance: 43.7
click at [146, 131] on div at bounding box center [523, 250] width 1047 height 501
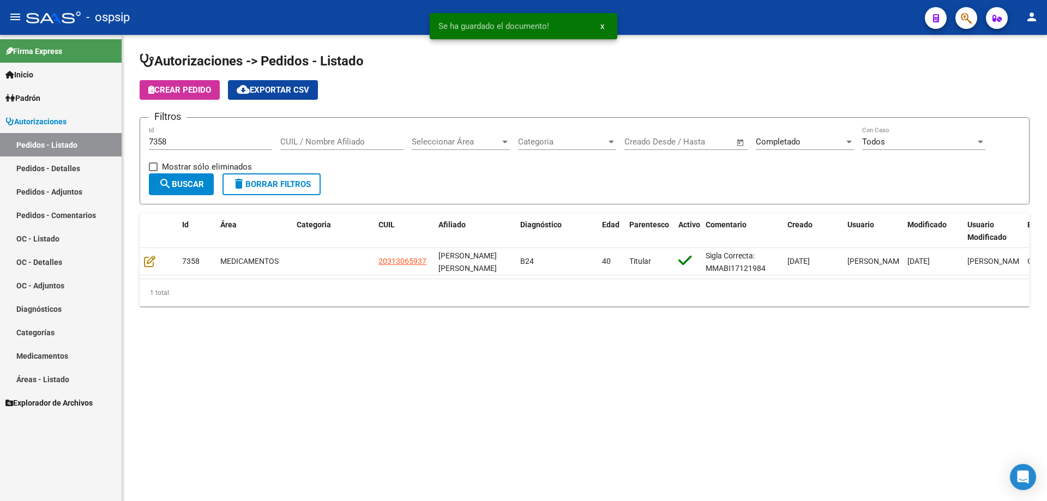
click at [190, 141] on input "7358" at bounding box center [210, 142] width 123 height 10
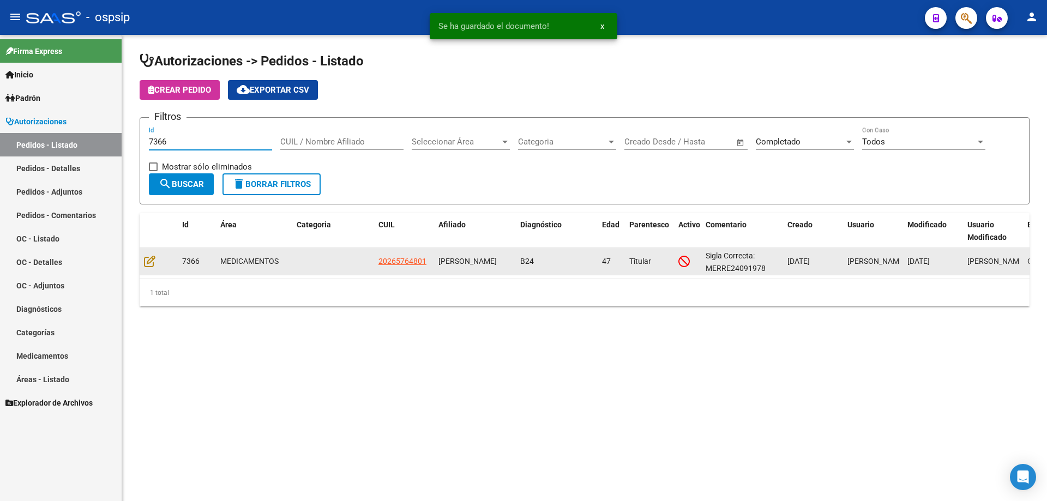
type input "7366"
click at [156, 260] on div at bounding box center [158, 261] width 29 height 13
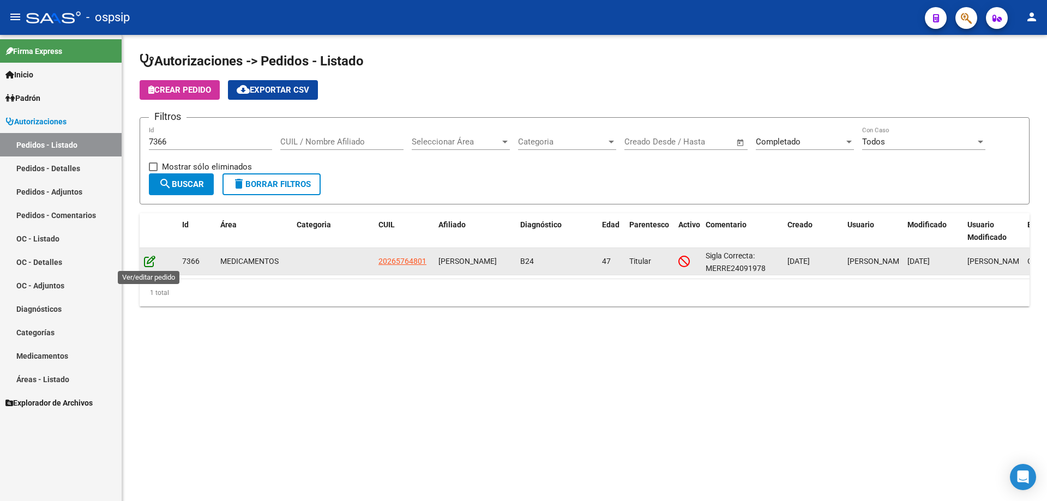
click at [148, 257] on icon at bounding box center [149, 261] width 11 height 12
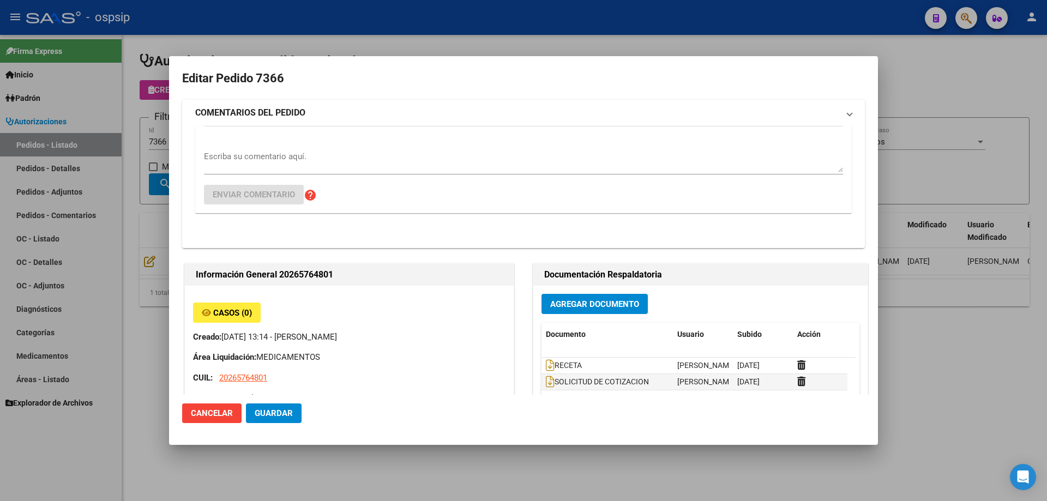
type input "Capital Federal, CABA, [PERSON_NAME] AV. 6600, Departamento: 15"
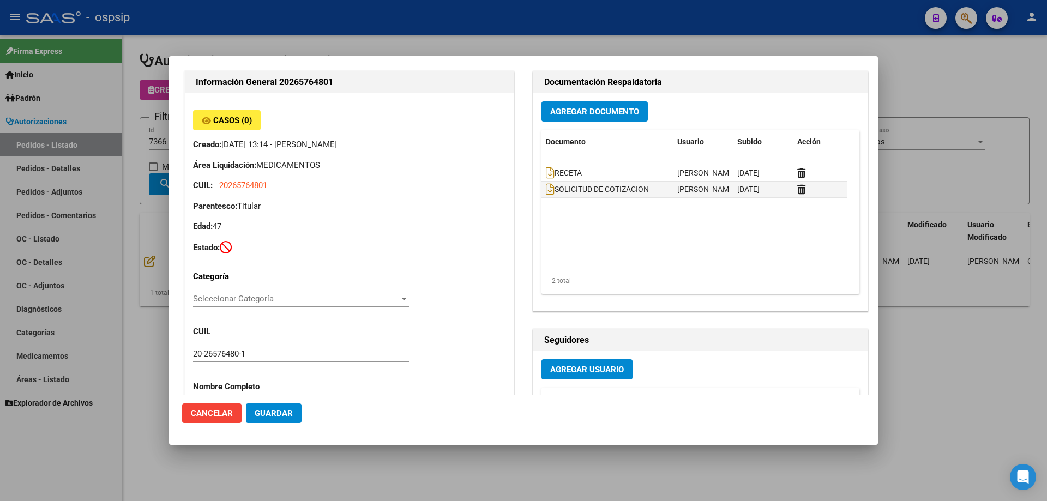
scroll to position [55, 0]
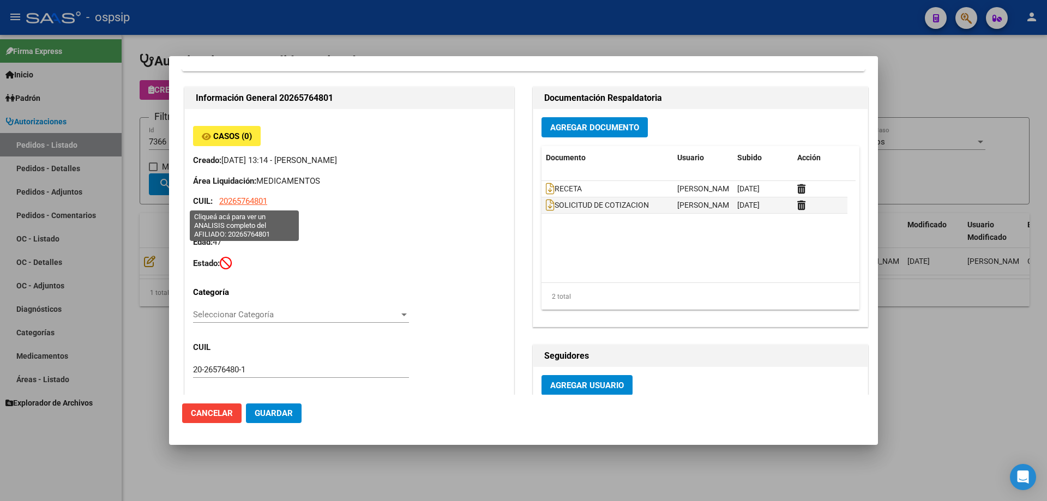
click at [246, 201] on span "20265764801" at bounding box center [243, 201] width 48 height 10
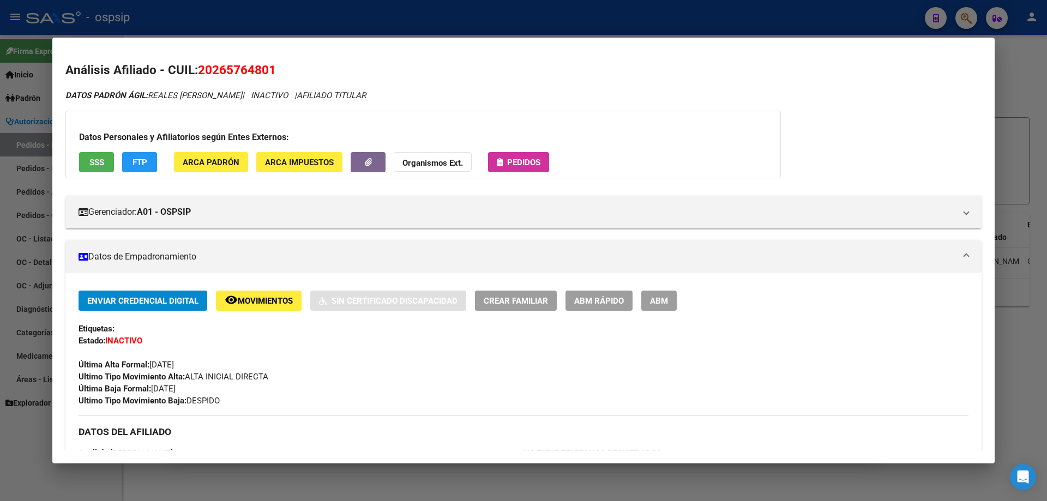
click at [202, 387] on div "Enviar Credencial Digital remove_red_eye Movimientos Sin Certificado Discapacid…" at bounding box center [524, 349] width 890 height 116
click at [0, 348] on div at bounding box center [523, 250] width 1047 height 501
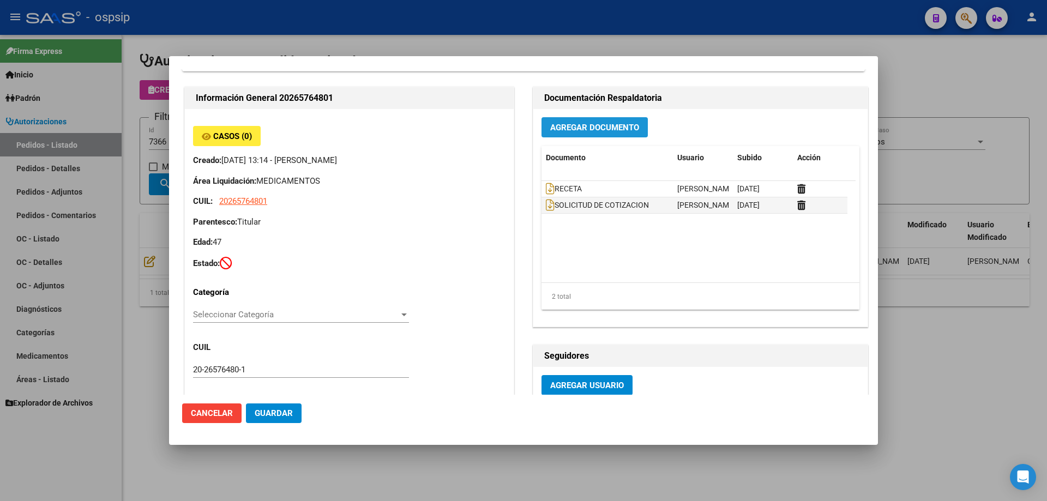
click at [589, 131] on span "Agregar Documento" at bounding box center [594, 128] width 89 height 10
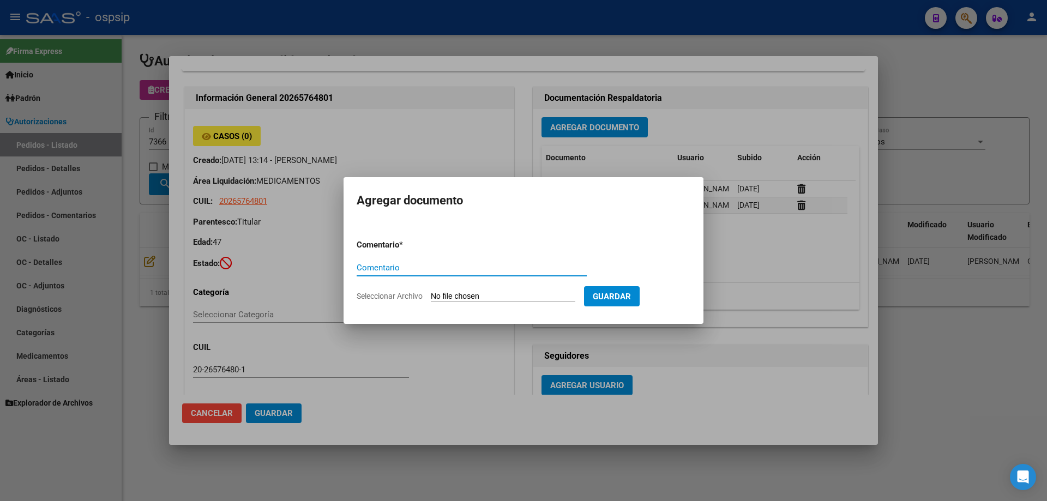
type input "20265764801"
drag, startPoint x: 420, startPoint y: 266, endPoint x: 230, endPoint y: 274, distance: 191.0
click at [230, 274] on div "Editar Pedido 7366 COMENTARIOS DEL PEDIDO Escriba su comentario aquí. Enviar co…" at bounding box center [523, 250] width 1047 height 501
type input "C:\fakepath\NEO ORDEN DE COMPRA 7366.pdf"
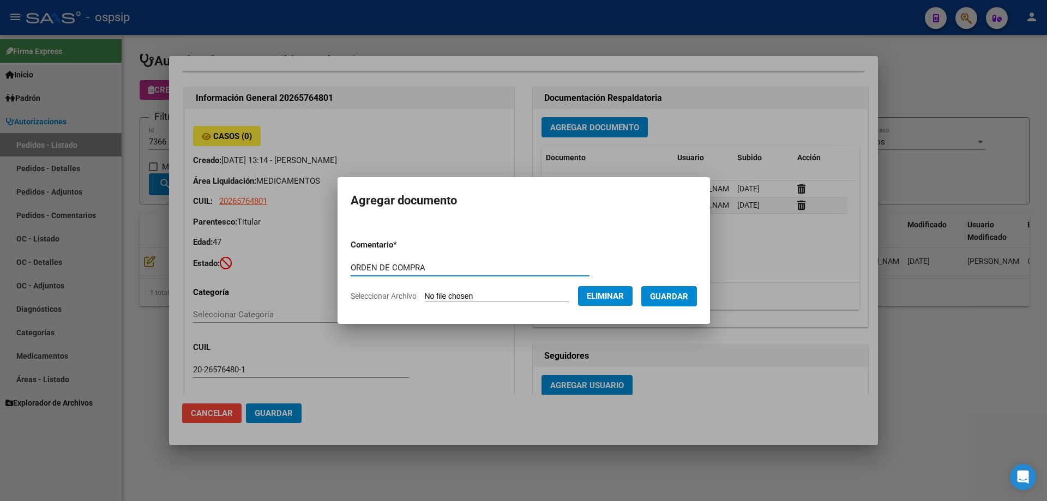
type input "ORDEN DE COMPRA"
click at [670, 298] on span "Guardar" at bounding box center [669, 297] width 38 height 10
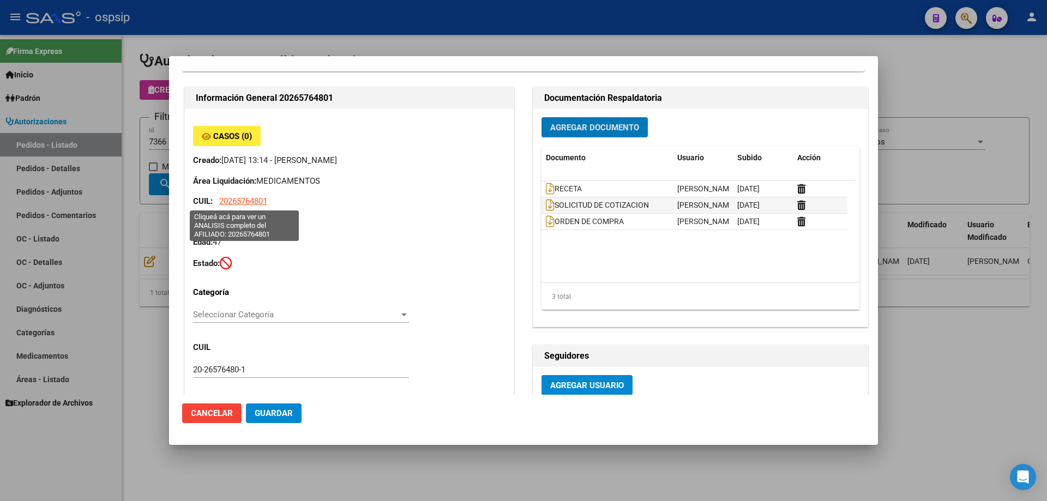
click at [247, 203] on span "20265764801" at bounding box center [243, 201] width 48 height 10
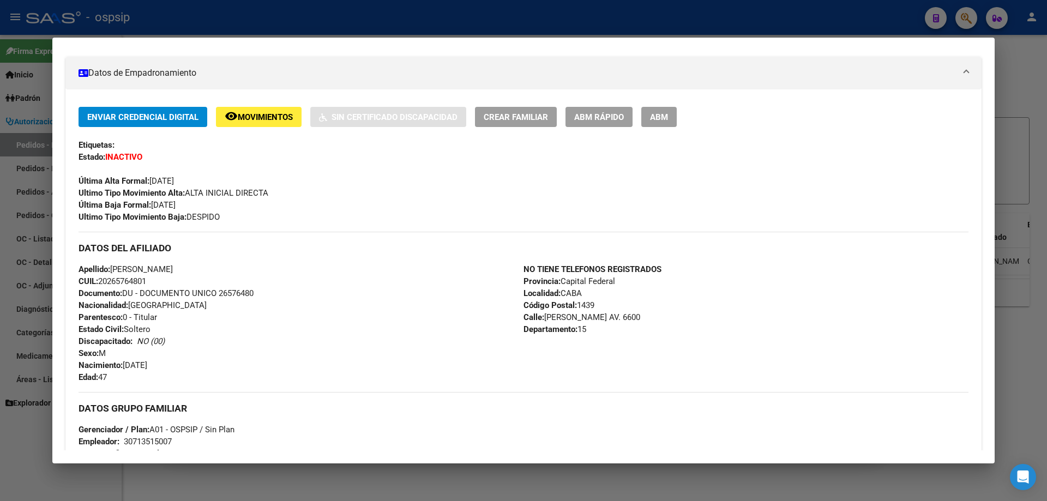
scroll to position [184, 0]
click at [202, 204] on div "Enviar Credencial Digital remove_red_eye Movimientos Sin Certificado Discapacid…" at bounding box center [524, 164] width 890 height 116
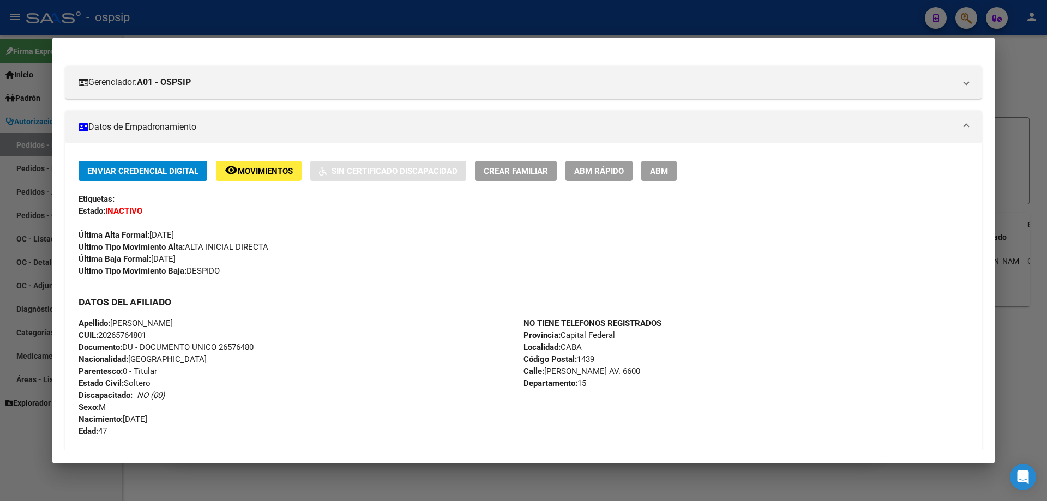
click at [0, 176] on div at bounding box center [523, 250] width 1047 height 501
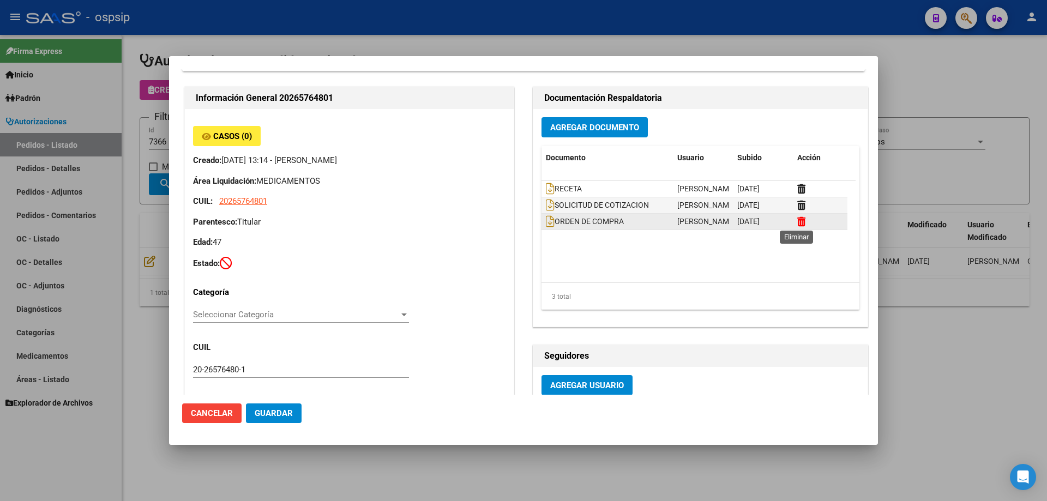
click at [797, 224] on icon at bounding box center [801, 221] width 8 height 10
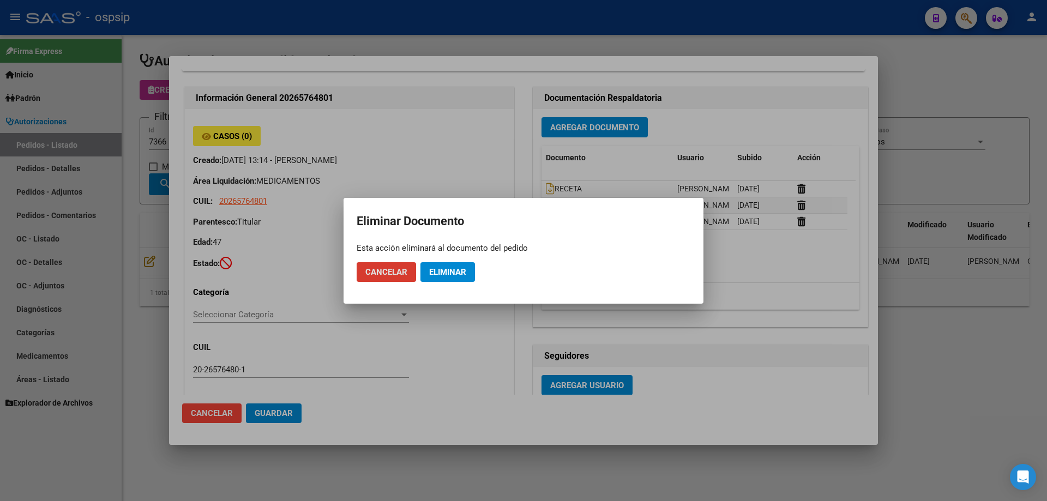
click at [455, 270] on span "Eliminar" at bounding box center [447, 272] width 37 height 10
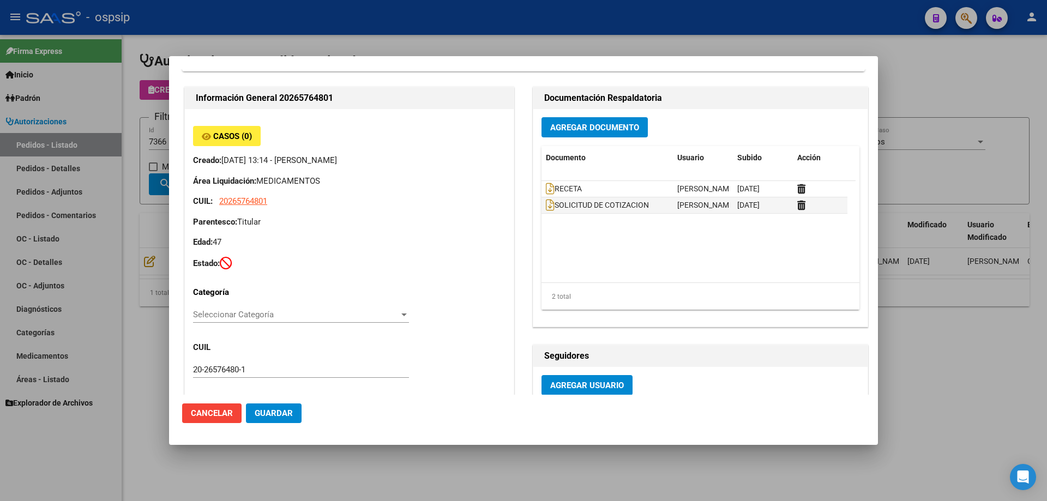
click at [157, 143] on div at bounding box center [523, 250] width 1047 height 501
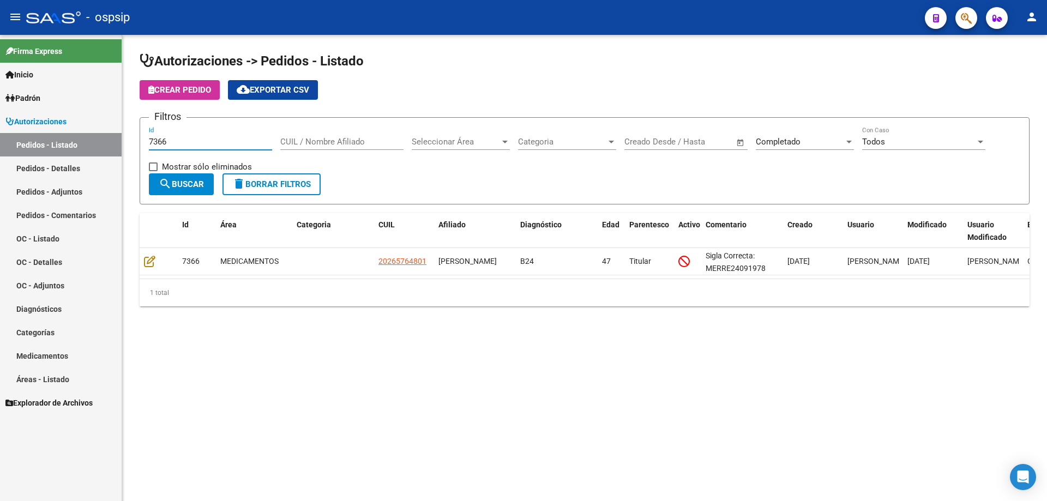
click at [183, 139] on input "7366" at bounding box center [210, 142] width 123 height 10
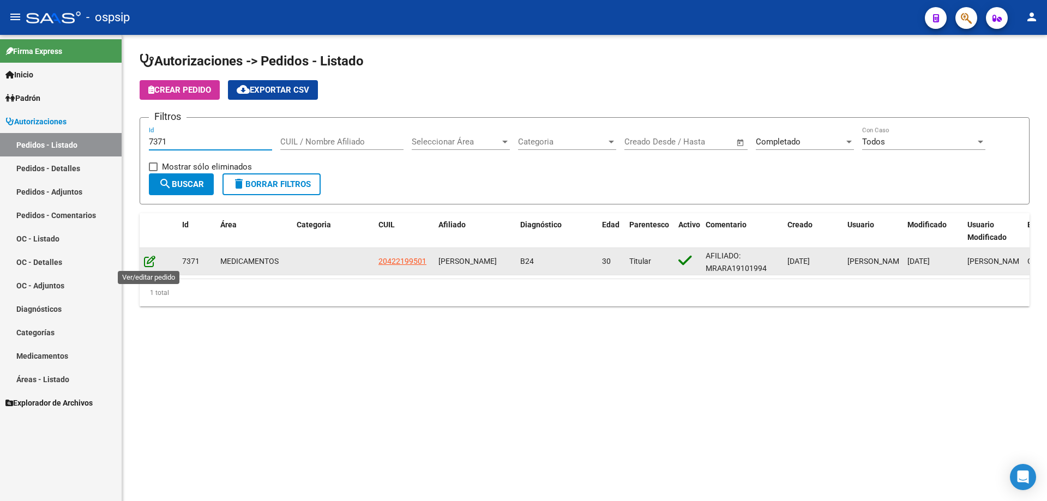
type input "7371"
click at [146, 263] on icon at bounding box center [149, 261] width 11 height 12
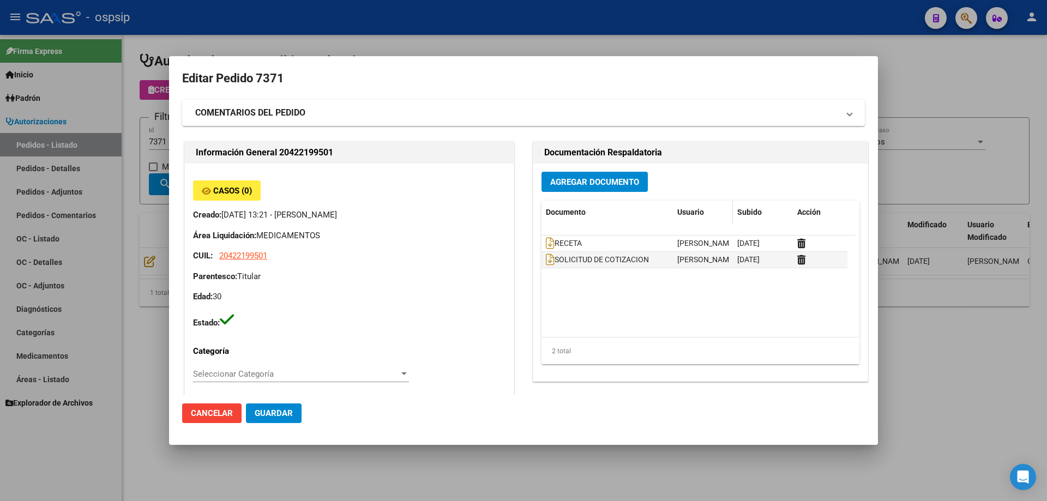
type input "[GEOGRAPHIC_DATA], [GEOGRAPHIC_DATA][PERSON_NAME], BUCARELLI 3346"
click at [600, 182] on span "Agregar Documento" at bounding box center [594, 182] width 89 height 10
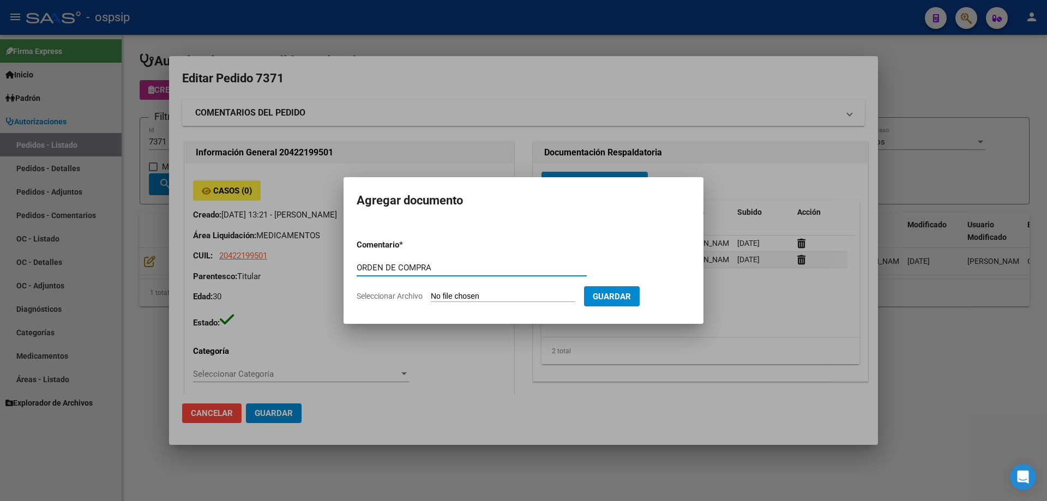
type input "ORDEN DE COMPRA"
type input "C:\fakepath\NEO ORDEN DE COMPRA 7371.pdf"
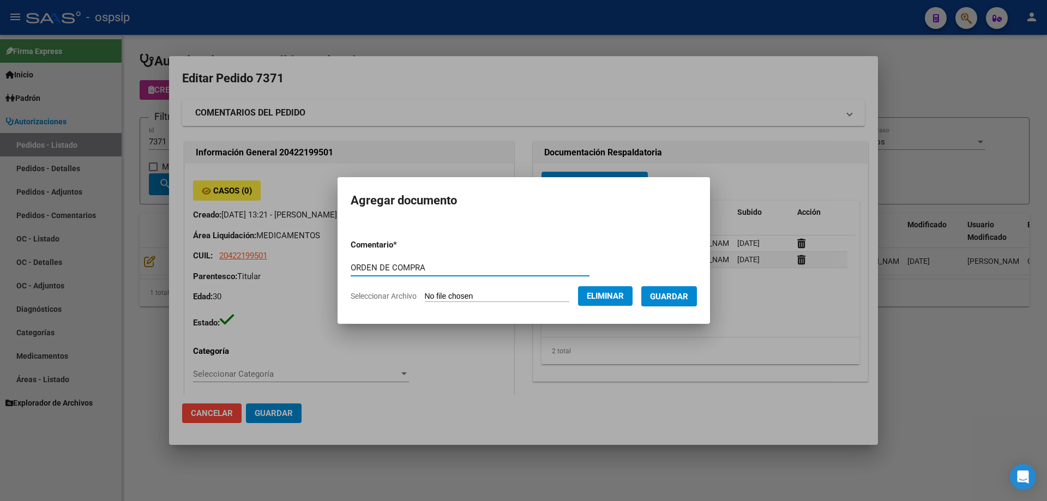
click at [666, 299] on span "Guardar" at bounding box center [669, 297] width 38 height 10
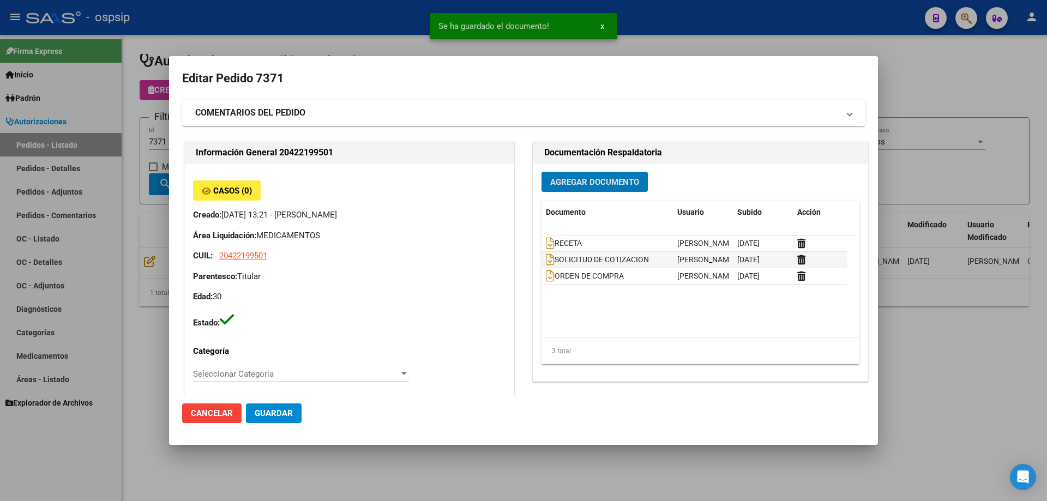
click at [156, 159] on div at bounding box center [523, 250] width 1047 height 501
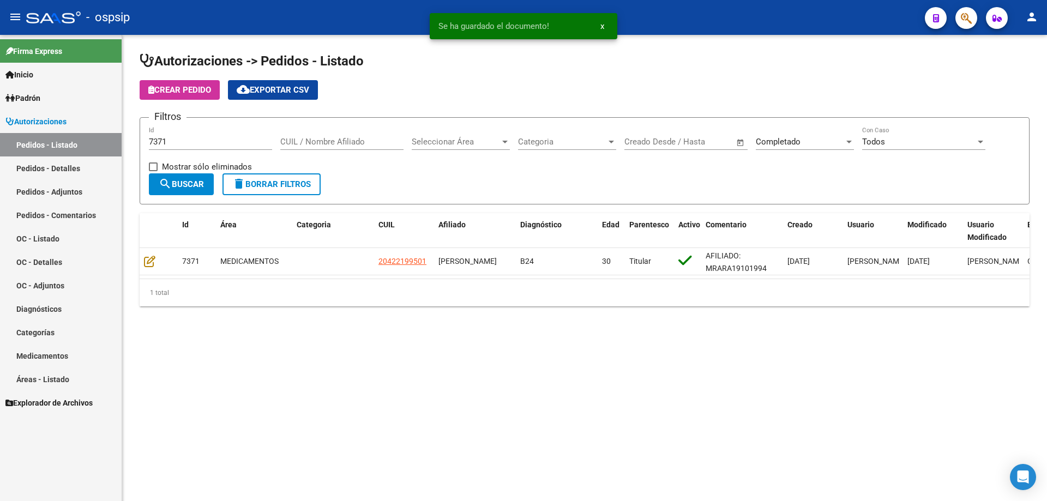
click at [167, 144] on input "7371" at bounding box center [210, 142] width 123 height 10
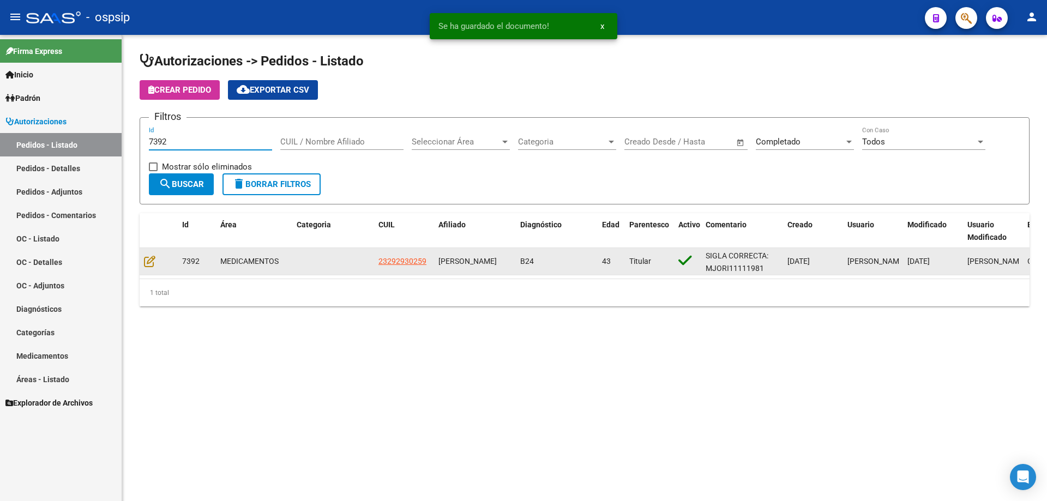
type input "7392"
click at [142, 256] on datatable-body-cell at bounding box center [159, 261] width 38 height 27
click at [148, 257] on icon at bounding box center [149, 261] width 11 height 12
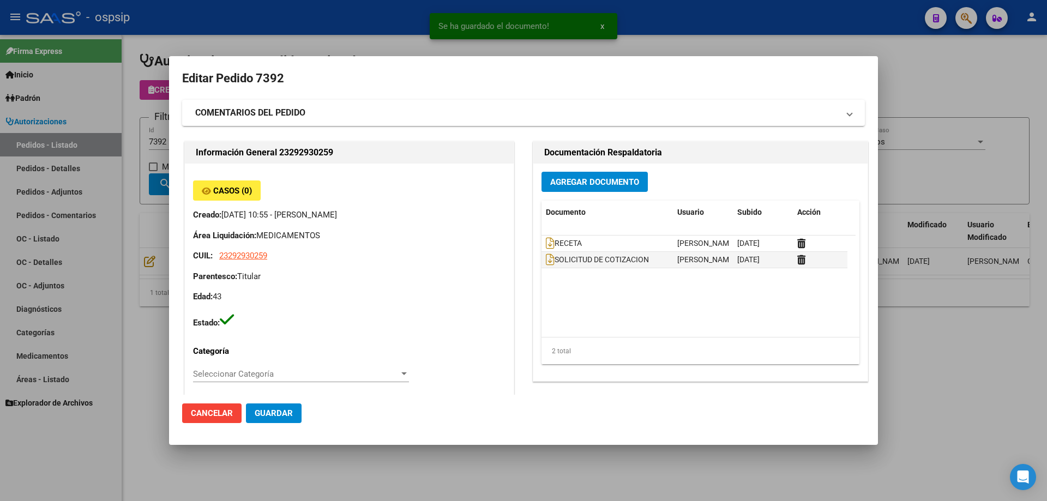
type input "Capital Federal, [PERSON_NAME] 324"
click at [592, 186] on span "Agregar Documento" at bounding box center [594, 182] width 89 height 10
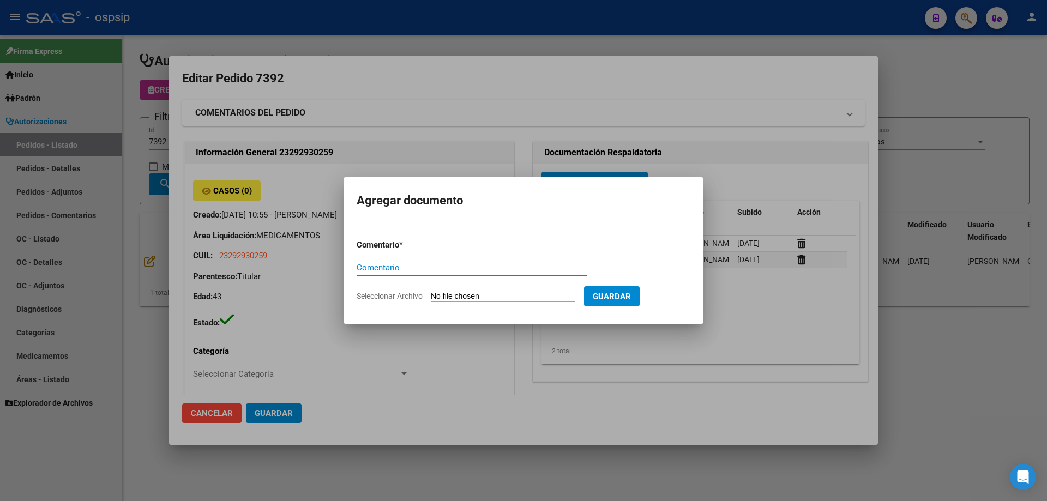
paste input "O"
type input "ORDEN DE COMPRA"
type input "C:\fakepath\NEO ORDEN DE COMPRA 7392.pdf"
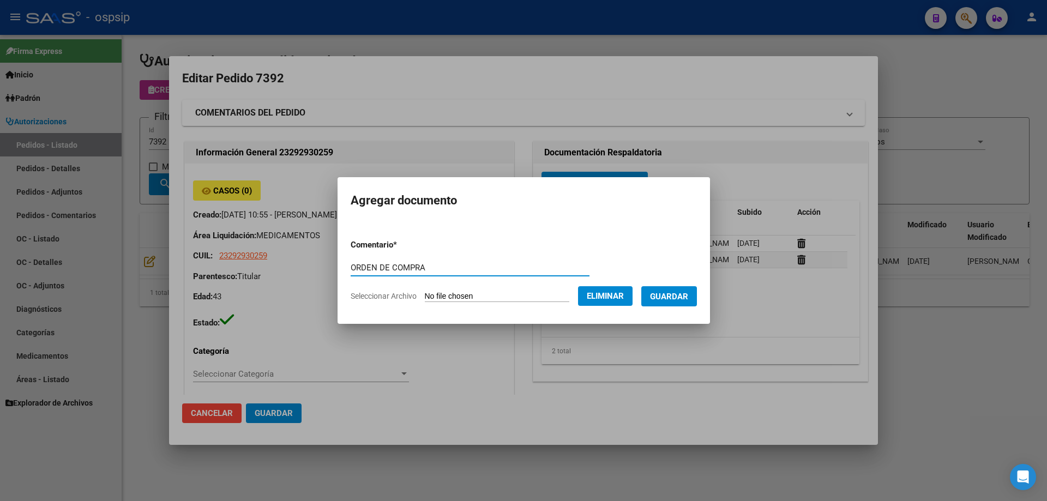
click at [680, 293] on span "Guardar" at bounding box center [669, 297] width 38 height 10
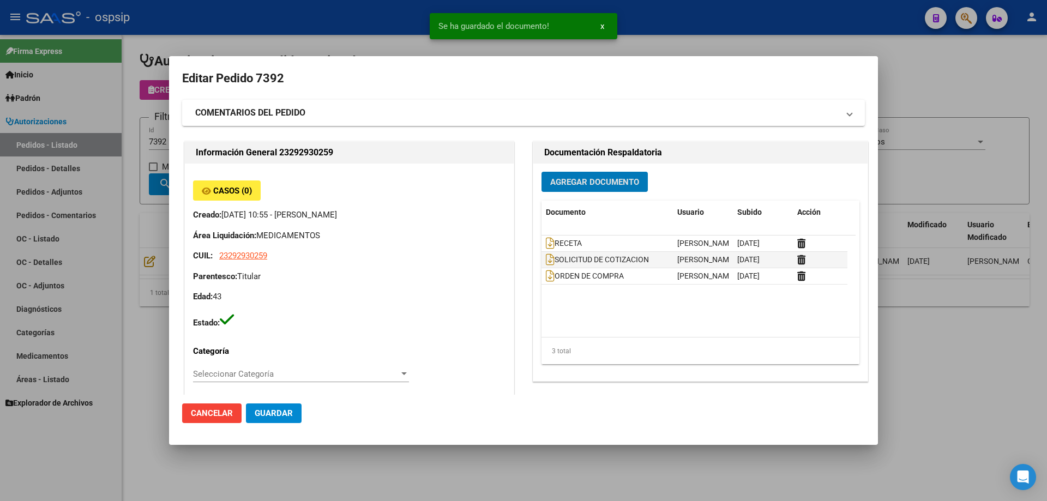
click at [123, 156] on div at bounding box center [523, 250] width 1047 height 501
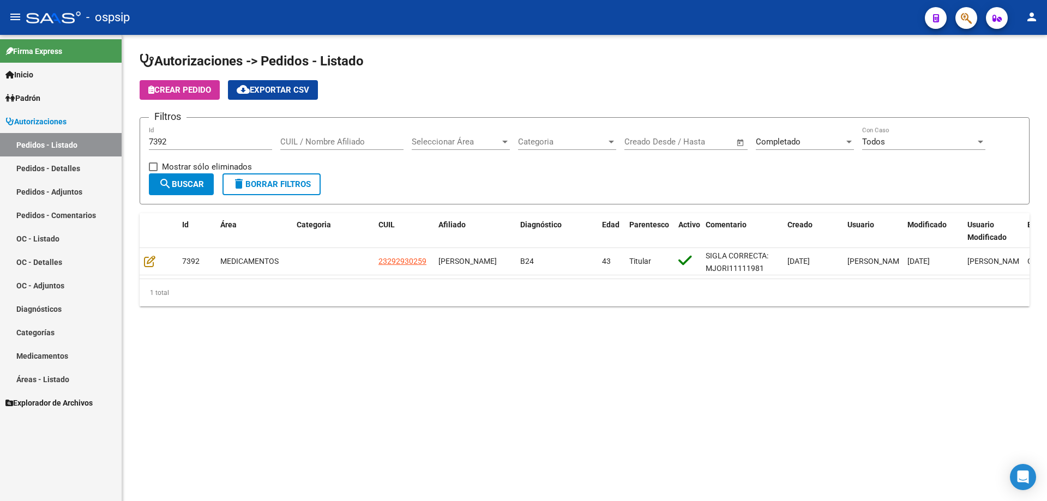
click at [180, 137] on input "7392" at bounding box center [210, 142] width 123 height 10
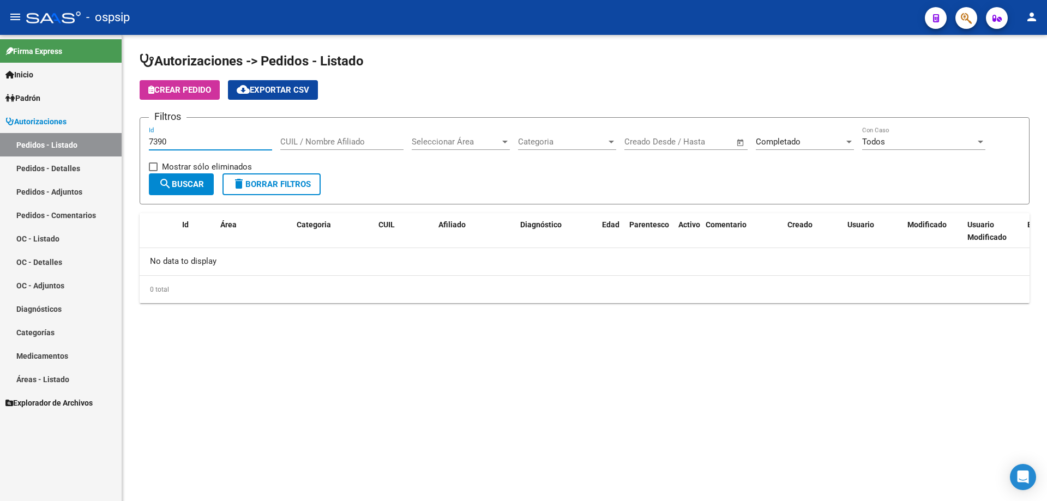
click at [157, 139] on input "7390" at bounding box center [210, 142] width 123 height 10
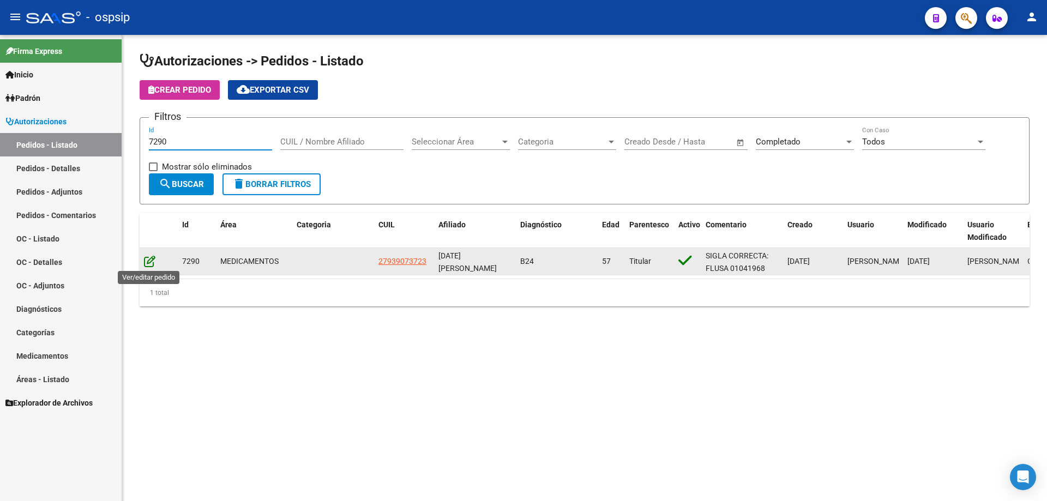
type input "7290"
click at [154, 260] on icon at bounding box center [149, 261] width 11 height 12
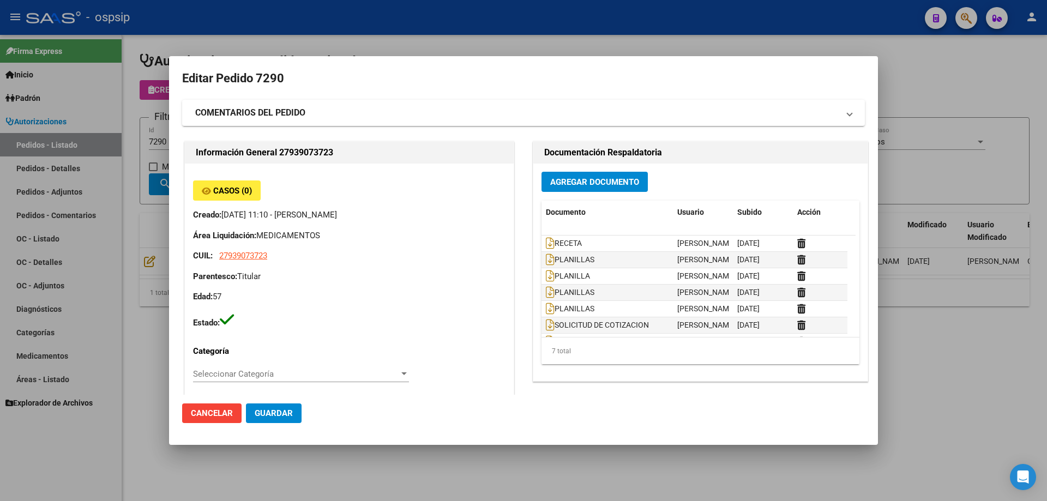
type input "Capital Federal, CABA, [GEOGRAPHIC_DATA] 251, Departamento: 8"
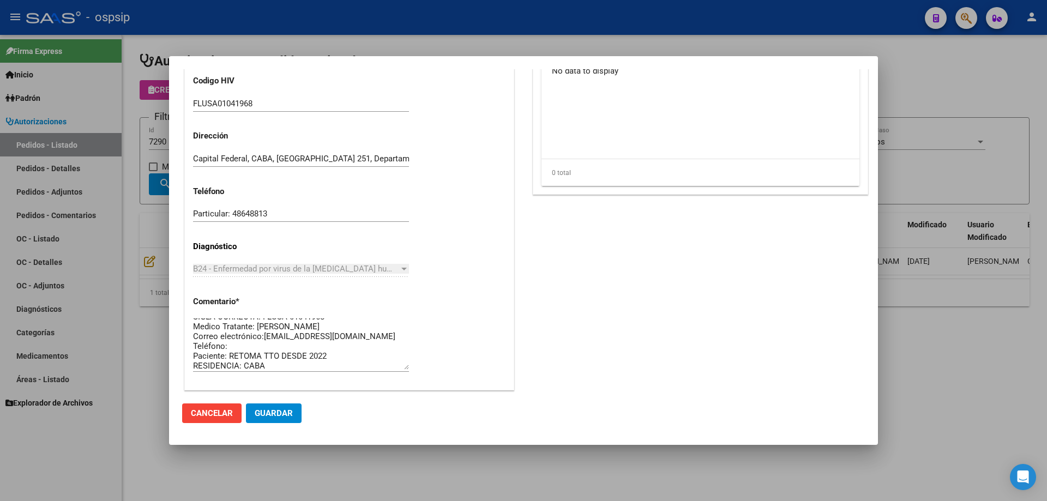
scroll to position [10, 0]
drag, startPoint x: 349, startPoint y: 331, endPoint x: 262, endPoint y: 333, distance: 87.3
click at [262, 333] on textarea "SIGLA CORRECTA: FLUSA 01041968 Medico Tratante: [PERSON_NAME] Correo electrónic…" at bounding box center [301, 343] width 216 height 51
